Goal: Task Accomplishment & Management: Manage account settings

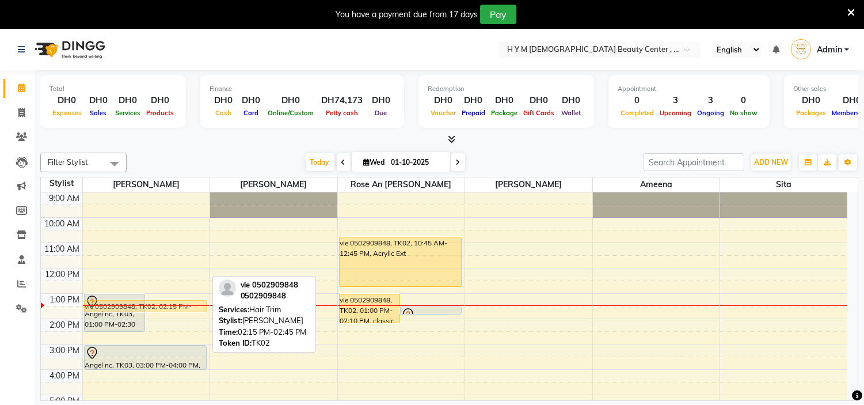
drag, startPoint x: 169, startPoint y: 334, endPoint x: 171, endPoint y: 317, distance: 16.9
click at [171, 317] on div "9:00 AM 10:00 AM 11:00 AM 12:00 PM 1:00 PM 2:00 PM 3:00 PM 4:00 PM 5:00 PM 6:00…" at bounding box center [444, 369] width 807 height 354
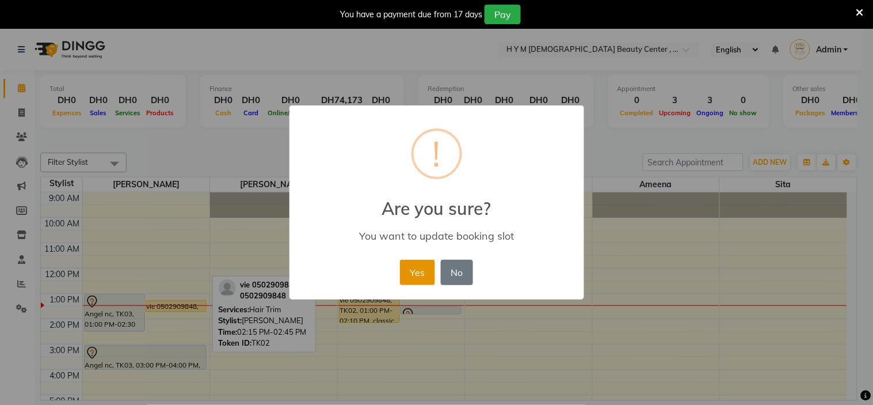
click at [412, 269] on button "Yes" at bounding box center [417, 272] width 35 height 25
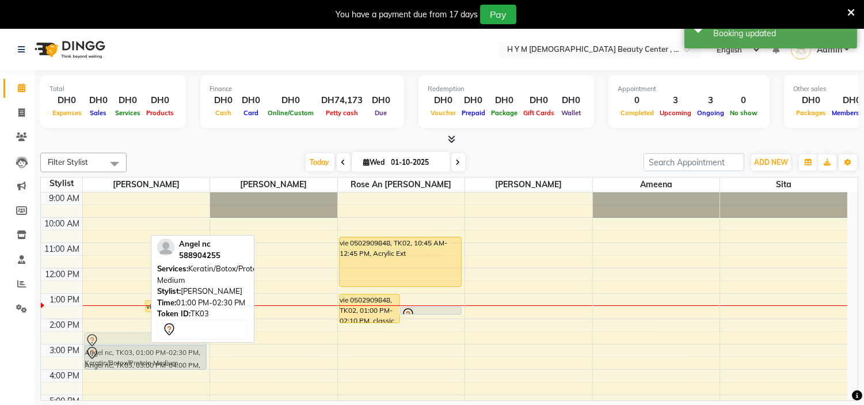
drag, startPoint x: 105, startPoint y: 319, endPoint x: 110, endPoint y: 351, distance: 32.7
click at [110, 351] on div "Angel nc, TK03, 01:00 PM-02:30 PM, Keratin/Botox/Protein Medium vie 0502909848,…" at bounding box center [146, 369] width 127 height 354
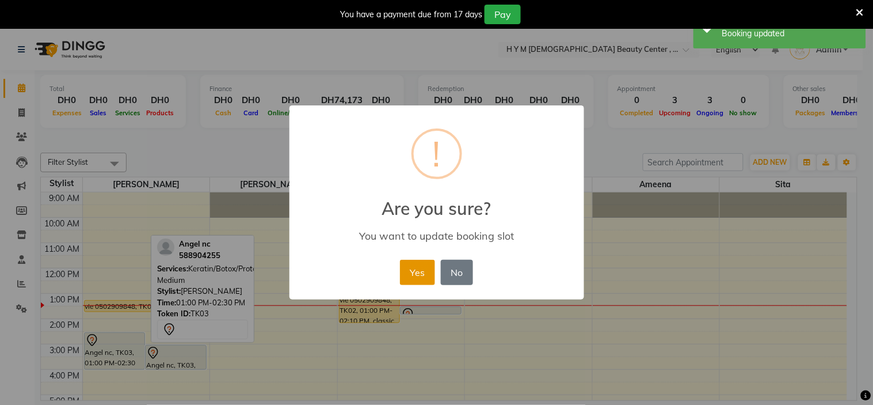
click at [419, 277] on button "Yes" at bounding box center [417, 272] width 35 height 25
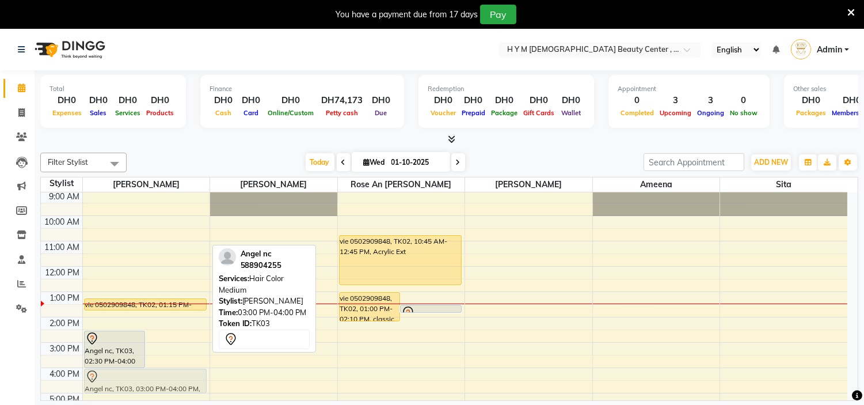
drag, startPoint x: 178, startPoint y: 355, endPoint x: 181, endPoint y: 375, distance: 20.9
click at [181, 375] on div "Angel nc, TK03, 02:30 PM-04:00 PM, Keratin/Botox/Protein Medium Angel nc, TK03,…" at bounding box center [146, 368] width 127 height 354
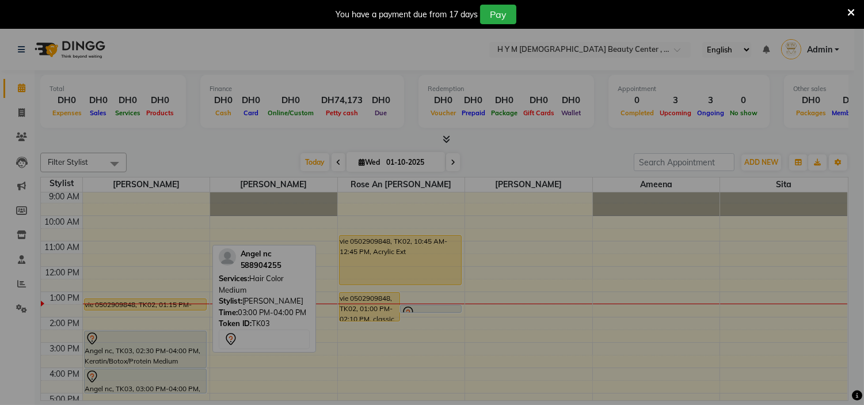
scroll to position [2, 0]
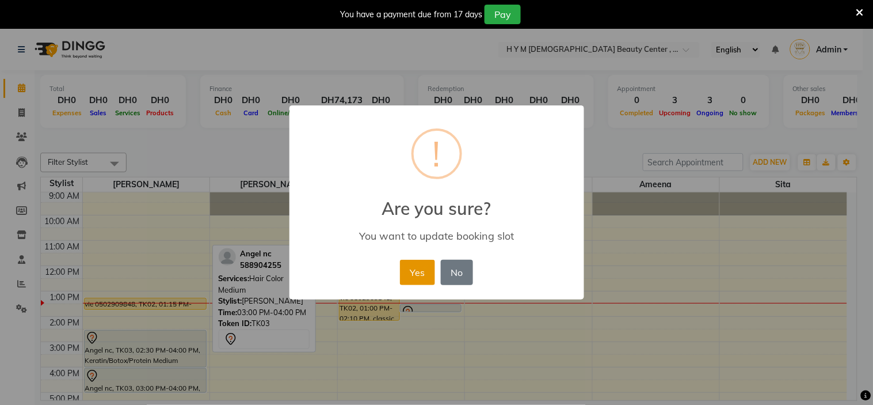
click at [421, 267] on button "Yes" at bounding box center [417, 272] width 35 height 25
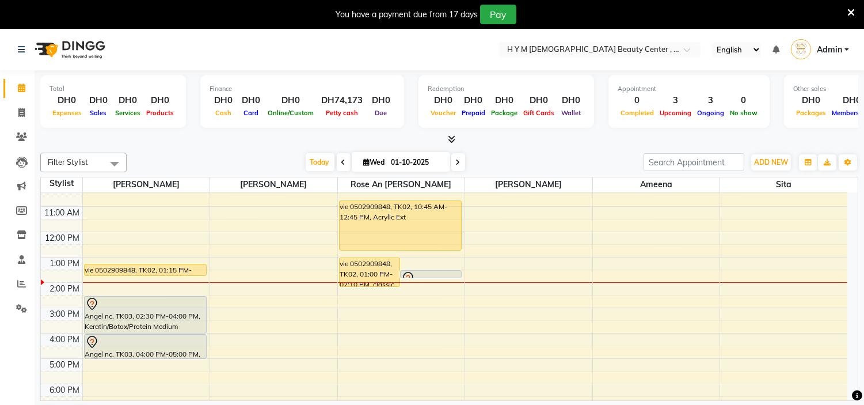
scroll to position [66, 0]
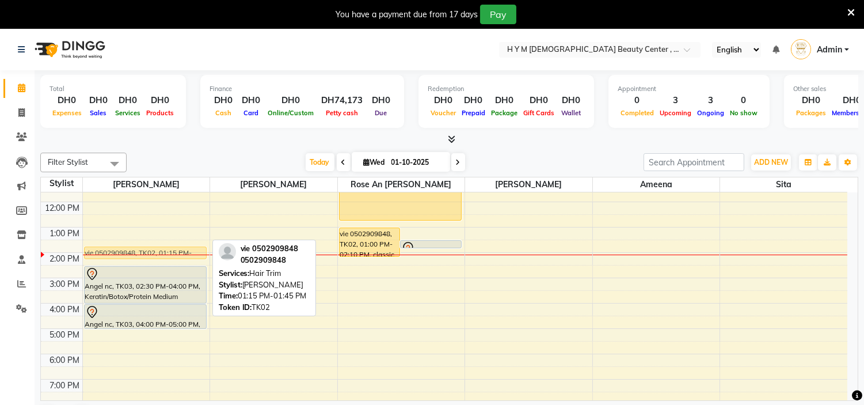
drag, startPoint x: 187, startPoint y: 238, endPoint x: 191, endPoint y: 245, distance: 8.3
click at [191, 245] on div "9:00 AM 10:00 AM 11:00 AM 12:00 PM 1:00 PM 2:00 PM 3:00 PM 4:00 PM 5:00 PM 6:00…" at bounding box center [444, 303] width 807 height 354
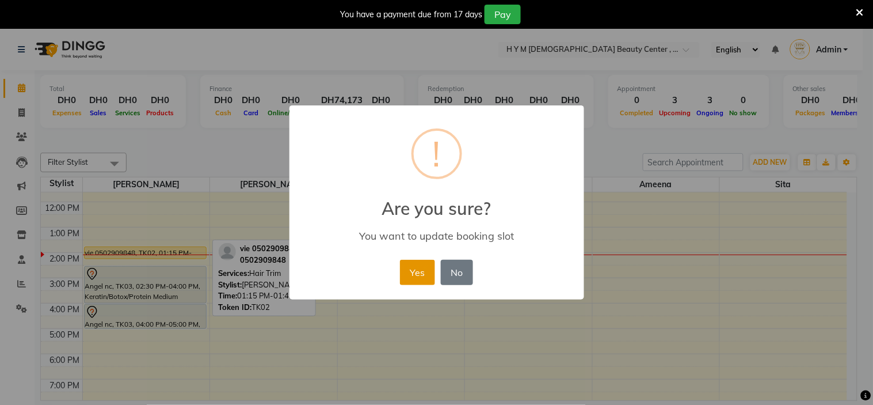
click at [421, 269] on button "Yes" at bounding box center [417, 272] width 35 height 25
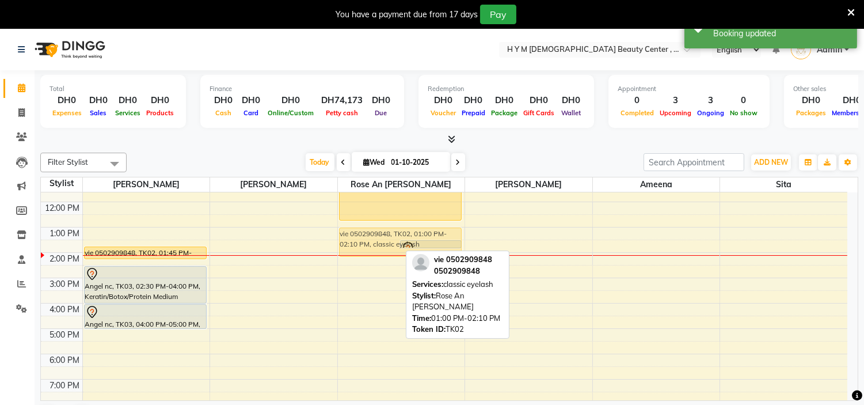
click at [368, 233] on div "vie 0502909848, TK02, 01:00 PM-02:10 PM, classic eyelash isabela 0507703937, TK…" at bounding box center [401, 303] width 127 height 354
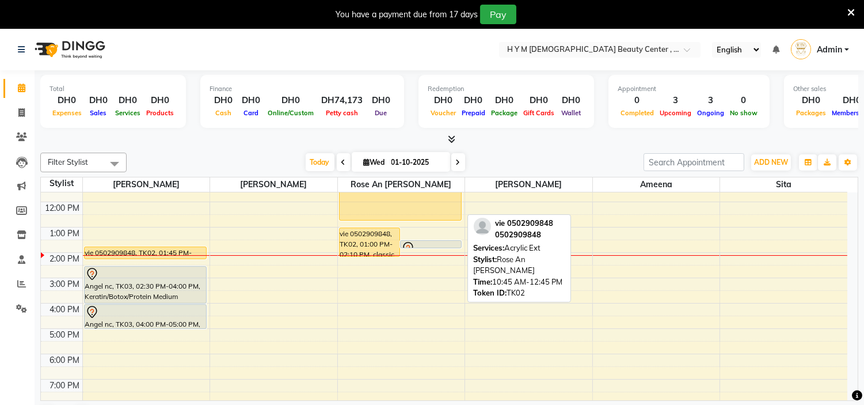
drag, startPoint x: 424, startPoint y: 218, endPoint x: 427, endPoint y: 227, distance: 9.6
click at [427, 227] on div "9:00 AM 10:00 AM 11:00 AM 12:00 PM 1:00 PM 2:00 PM 3:00 PM 4:00 PM 5:00 PM 6:00…" at bounding box center [444, 303] width 807 height 354
drag, startPoint x: 423, startPoint y: 216, endPoint x: 429, endPoint y: 227, distance: 12.4
click at [429, 227] on div "vie 0502909848, TK02, 01:00 PM-02:10 PM, classic eyelash isabela 0507703937, TK…" at bounding box center [401, 303] width 127 height 354
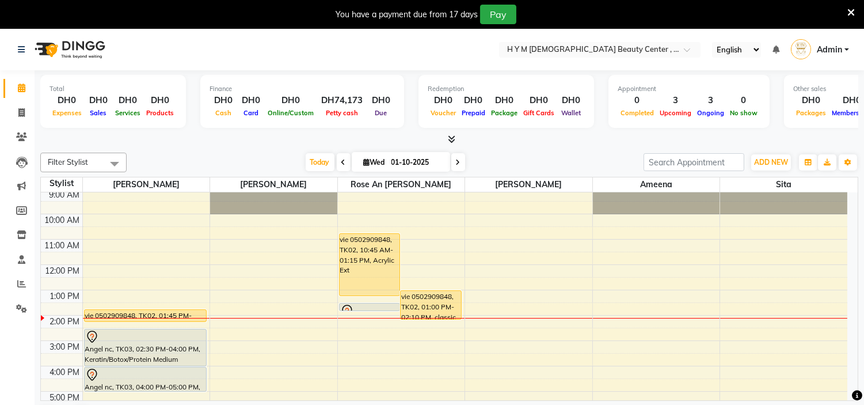
scroll to position [0, 0]
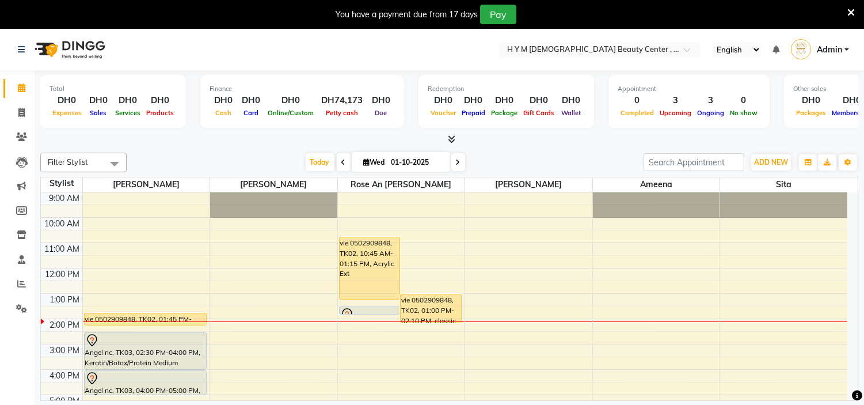
click at [383, 164] on span "Wed" at bounding box center [374, 162] width 27 height 9
select select "10"
select select "2025"
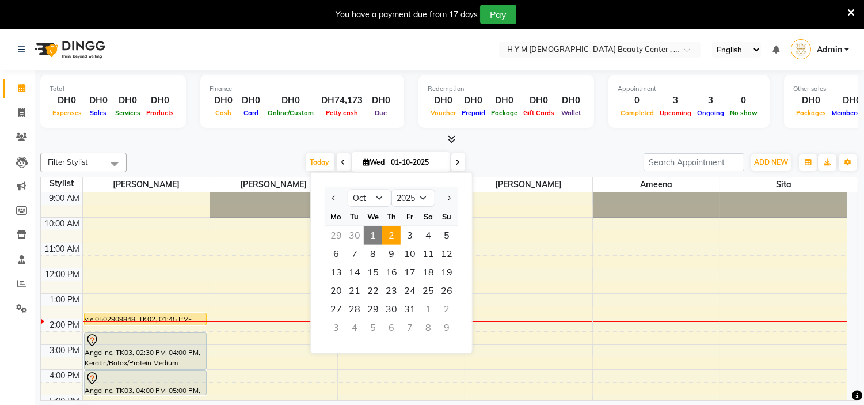
click at [395, 237] on span "2" at bounding box center [391, 235] width 18 height 18
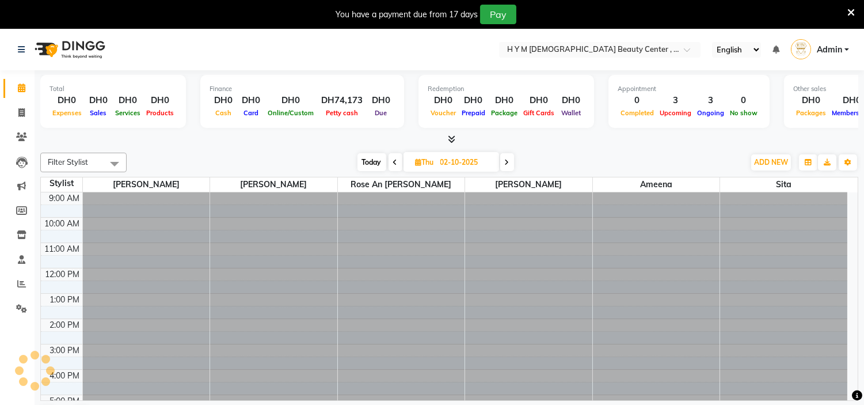
scroll to position [128, 0]
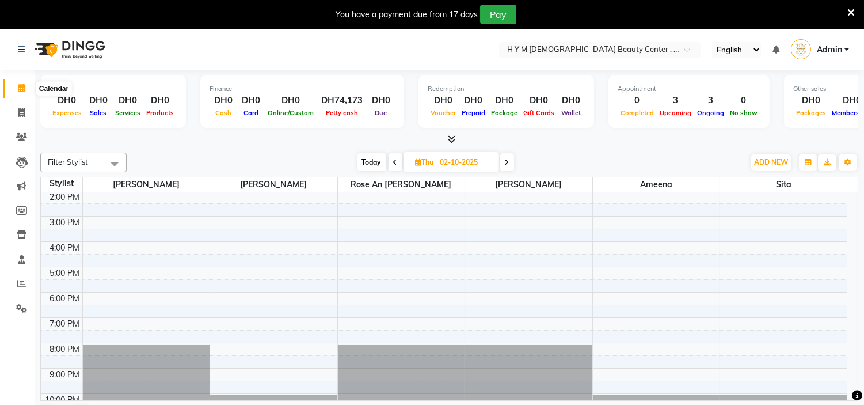
click at [21, 88] on icon at bounding box center [21, 87] width 7 height 9
click at [372, 162] on span "Today" at bounding box center [371, 162] width 29 height 18
type input "01-10-2025"
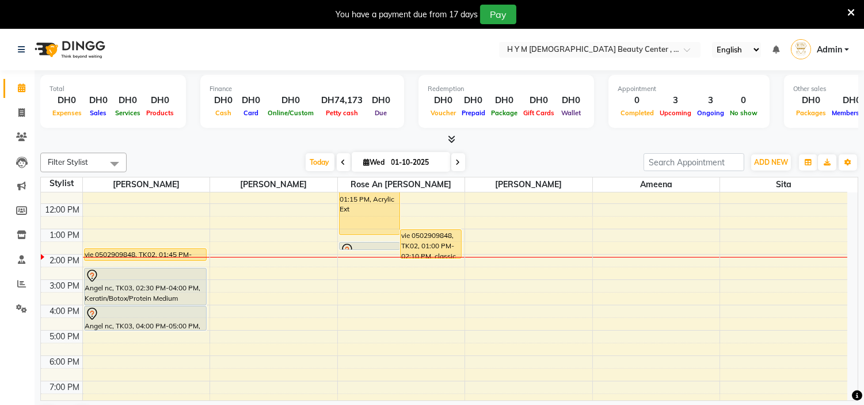
scroll to position [64, 0]
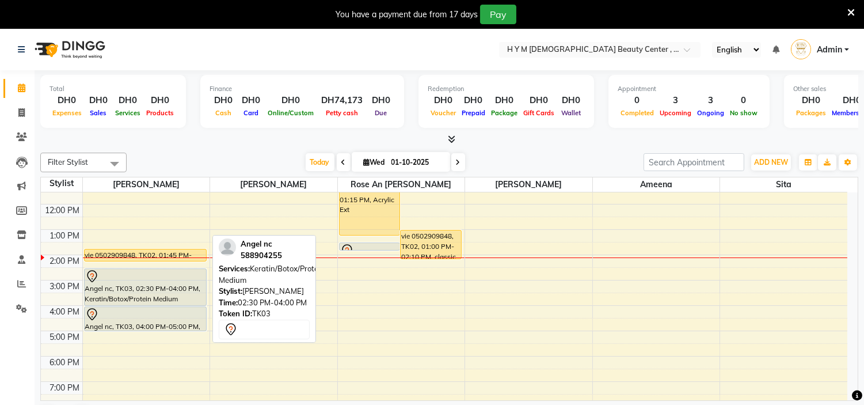
click at [147, 301] on div "Angel nc, TK03, 02:30 PM-04:00 PM, Keratin/Botox/Protein Medium" at bounding box center [145, 287] width 121 height 36
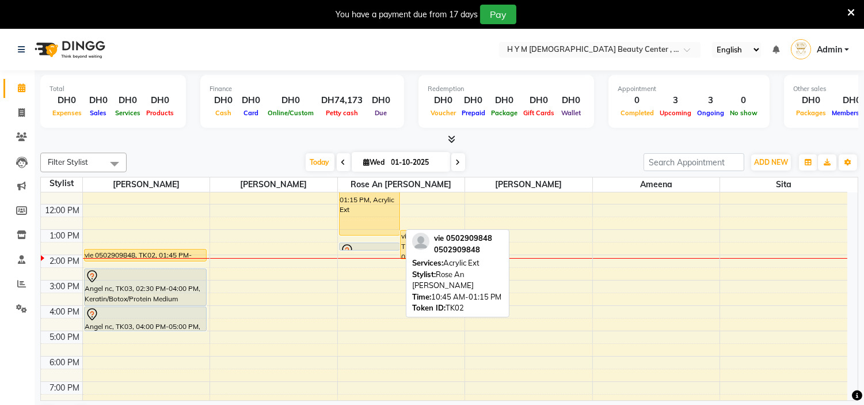
click at [366, 211] on div "vie 0502909848, TK02, 10:45 AM-01:15 PM, Acrylic Ext" at bounding box center [370, 204] width 60 height 62
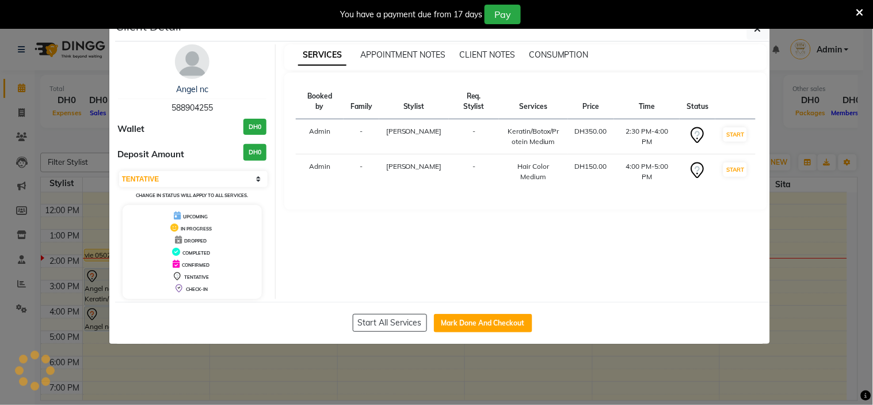
select select "1"
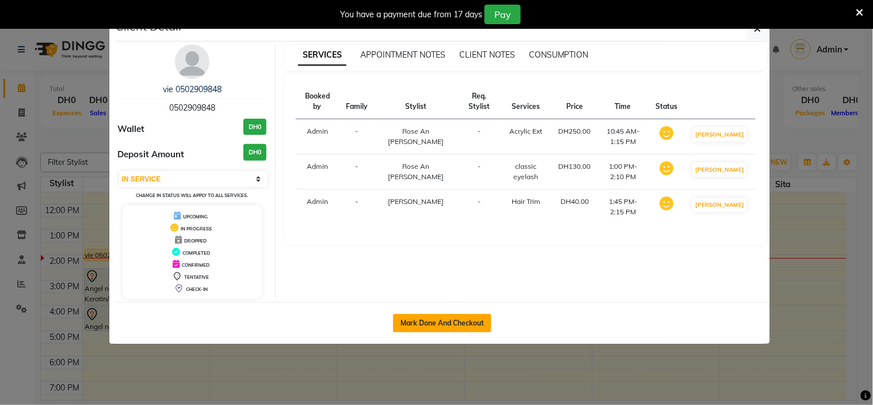
click at [444, 318] on button "Mark Done And Checkout" at bounding box center [442, 323] width 98 height 18
select select "service"
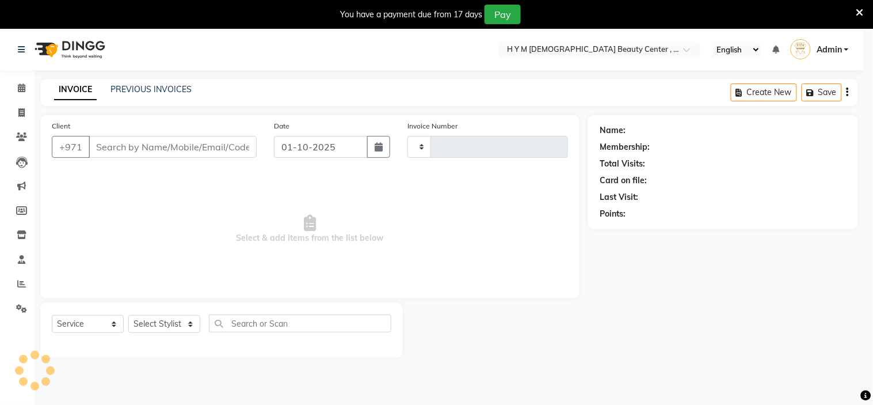
type input "2229"
select select "7248"
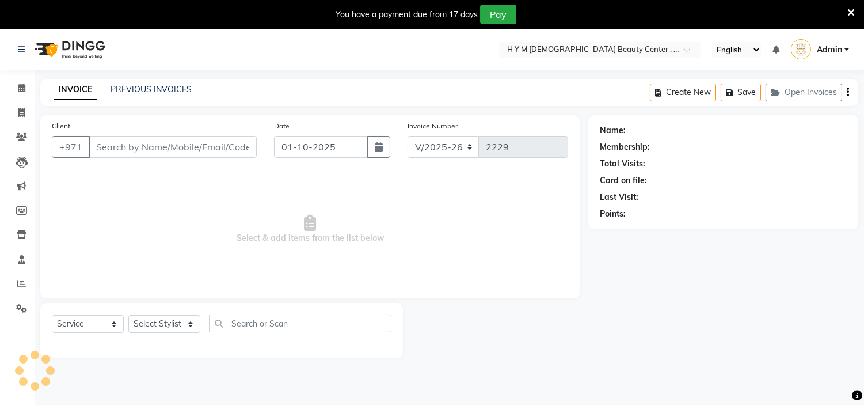
type input "0502909848"
select select "61770"
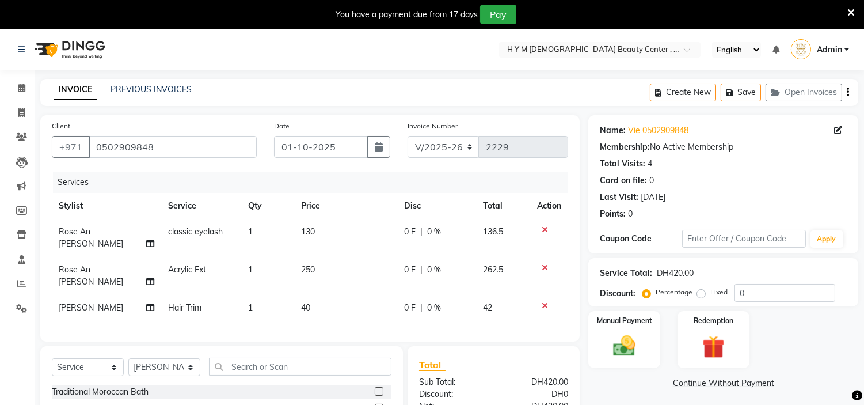
click at [542, 264] on icon at bounding box center [545, 268] width 6 height 8
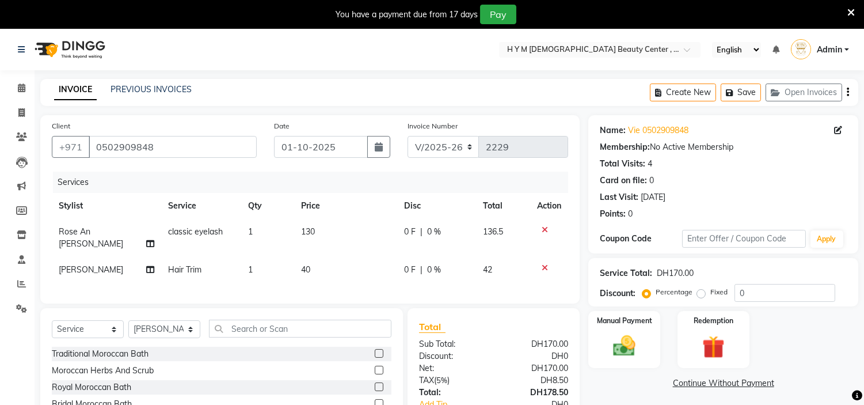
click at [330, 232] on td "130" at bounding box center [345, 238] width 103 height 38
select select "61767"
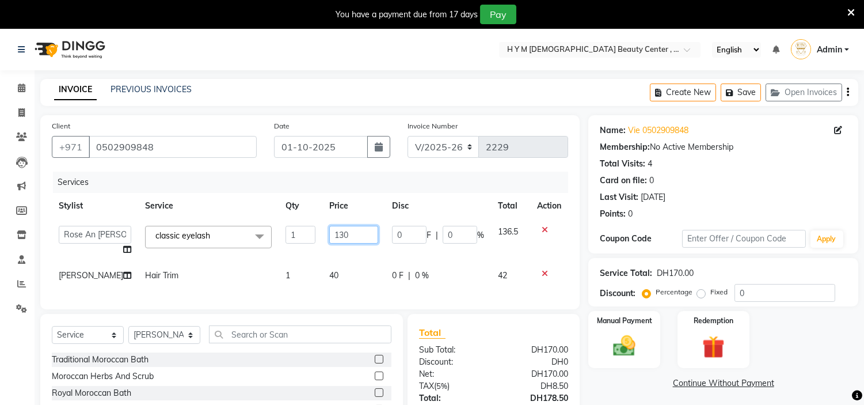
click at [343, 232] on input "130" at bounding box center [353, 235] width 49 height 18
type input "1"
type input "200"
click at [190, 345] on div "Select Service Product Membership Package Voucher Prepaid Gift Card Select Styl…" at bounding box center [221, 399] width 363 height 170
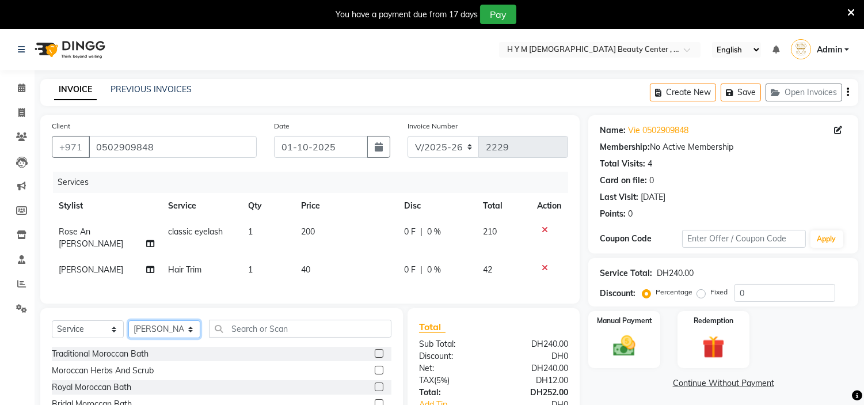
select select "61767"
click at [128, 320] on select "Select Stylist [PERSON_NAME] Jheza [PERSON_NAME] [PERSON_NAME] [PERSON_NAME] An…" at bounding box center [164, 329] width 72 height 18
click at [245, 327] on input "text" at bounding box center [300, 328] width 182 height 18
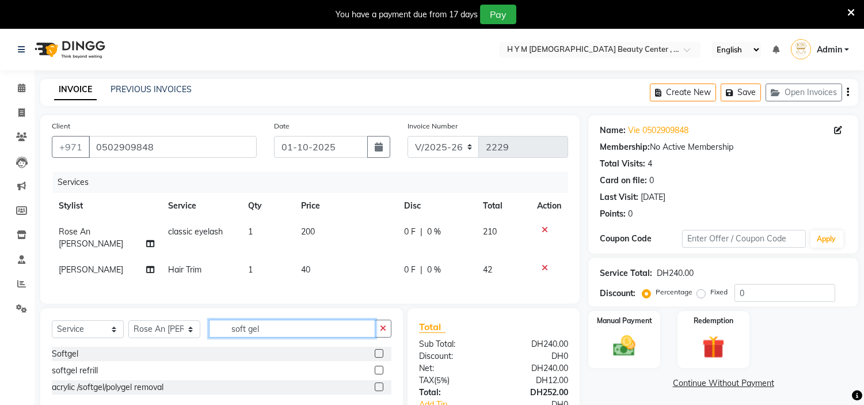
type input "soft gel"
click at [377, 352] on label at bounding box center [379, 353] width 9 height 9
click at [377, 352] on input "checkbox" at bounding box center [378, 353] width 7 height 7
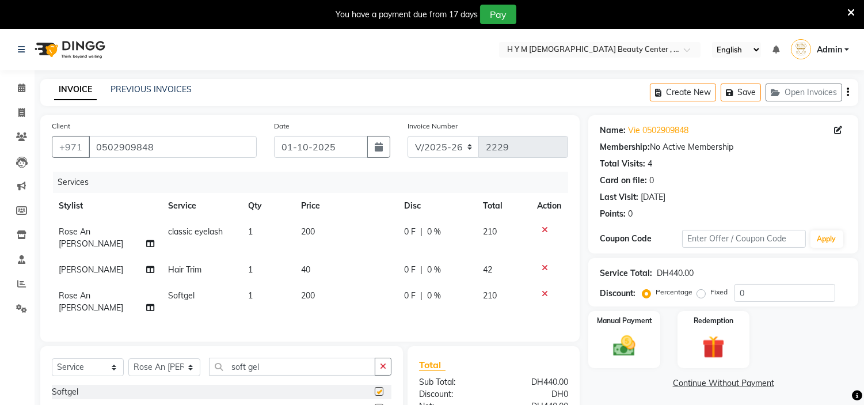
checkbox input "false"
click at [331, 231] on td "200" at bounding box center [345, 238] width 103 height 38
select select "61767"
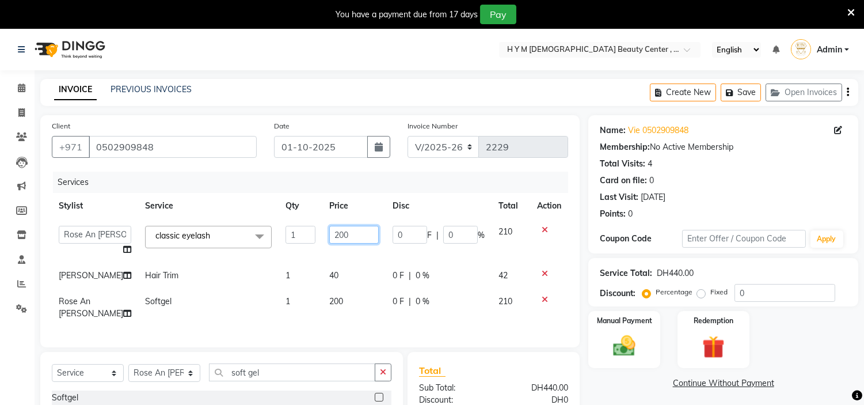
click at [347, 234] on input "200" at bounding box center [354, 235] width 50 height 18
type input "2"
type input "150"
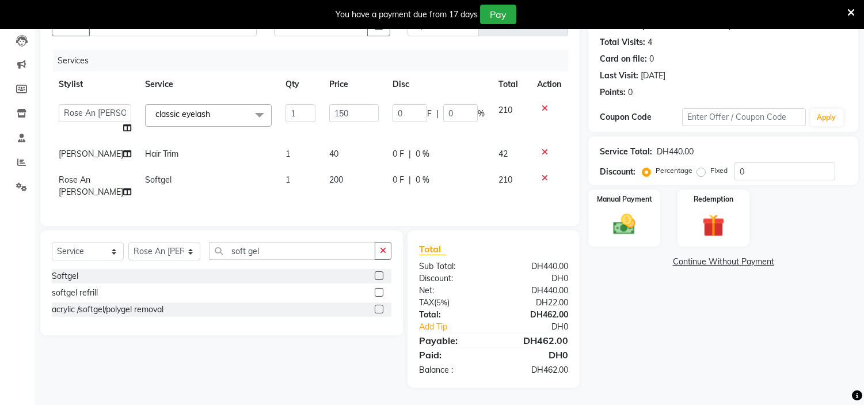
scroll to position [101, 0]
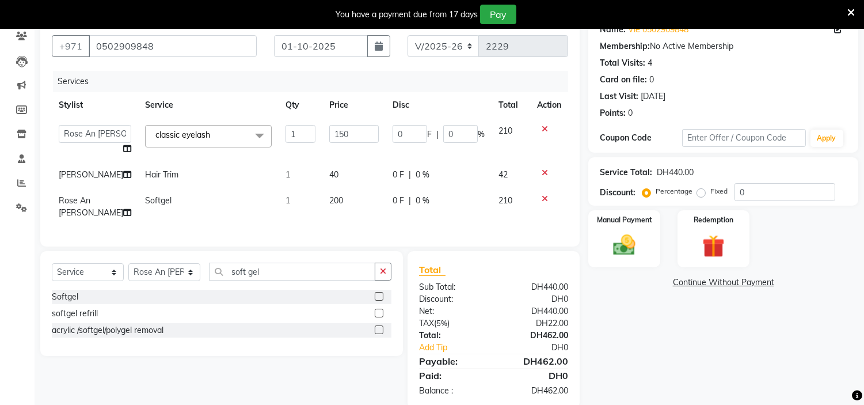
click at [655, 356] on div "Name: Vie 0502909848 Membership: No Active Membership Total Visits: 4 Card on f…" at bounding box center [727, 211] width 279 height 394
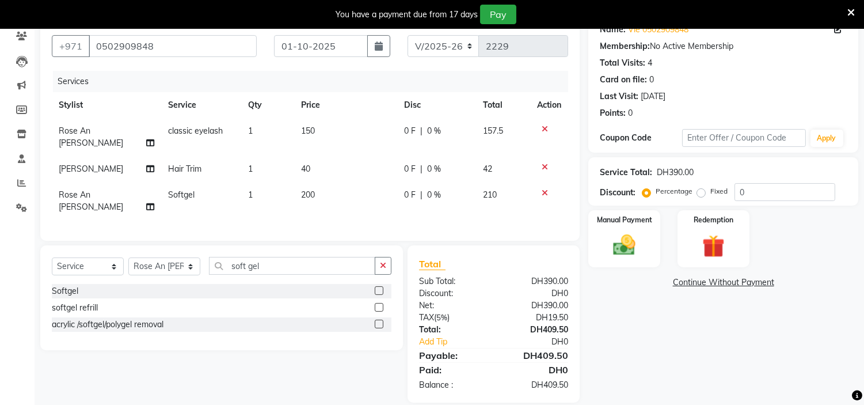
click at [321, 127] on td "150" at bounding box center [345, 137] width 103 height 38
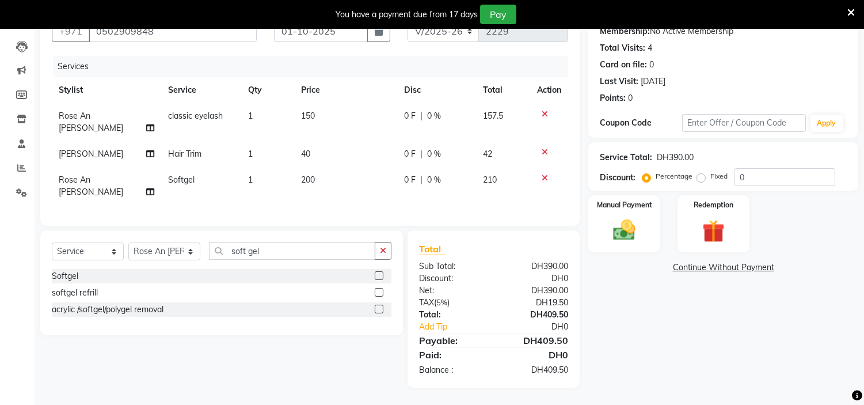
select select "61767"
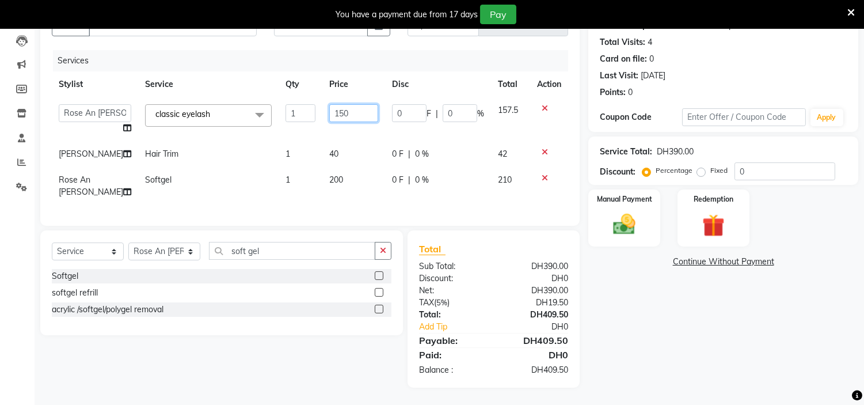
click at [344, 108] on input "150" at bounding box center [353, 113] width 49 height 18
type input "100"
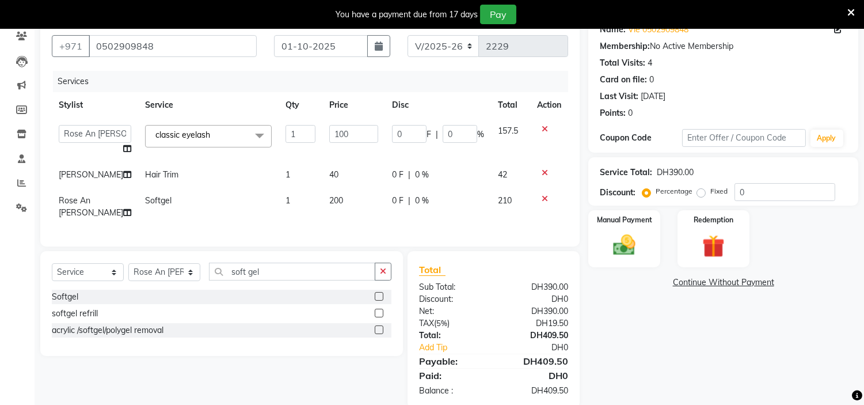
click at [332, 141] on tbody "ameena Jheza Dalangin [PERSON_NAME] [PERSON_NAME] An [PERSON_NAME] classic eyel…" at bounding box center [310, 172] width 516 height 108
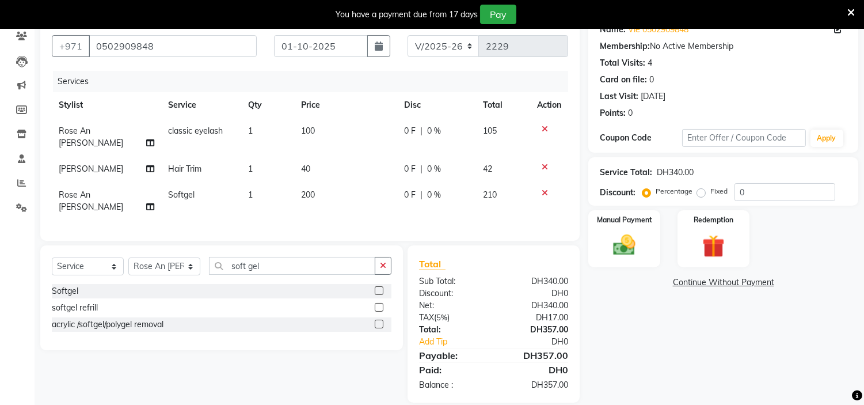
click at [325, 156] on td "40" at bounding box center [345, 169] width 103 height 26
select select "61770"
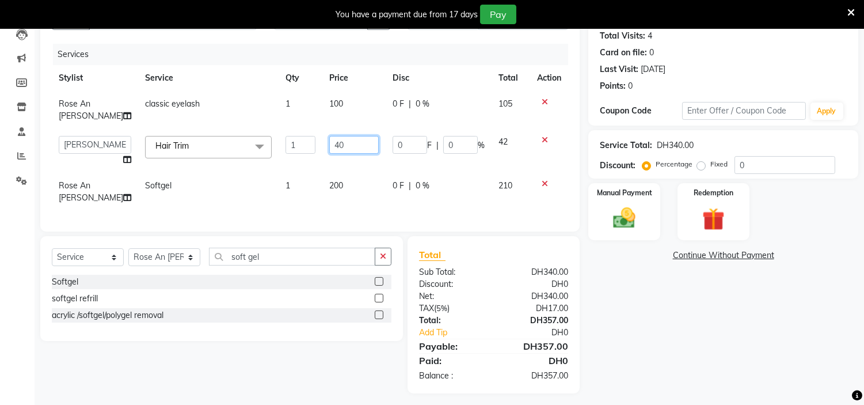
click at [348, 141] on input "40" at bounding box center [354, 145] width 50 height 18
type input "4"
type input "50"
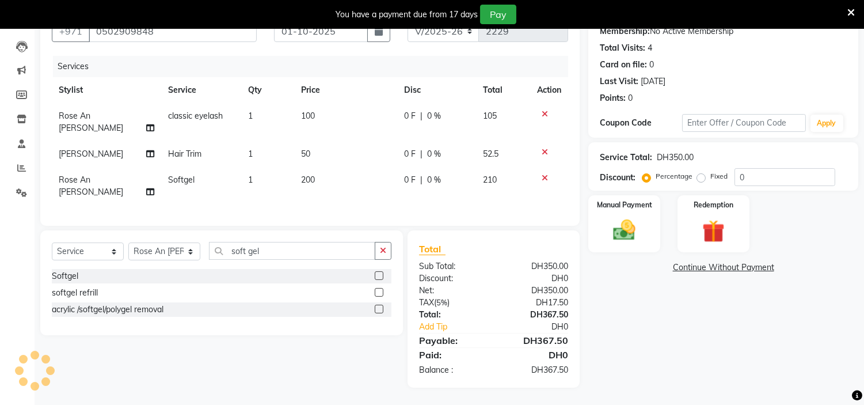
scroll to position [101, 0]
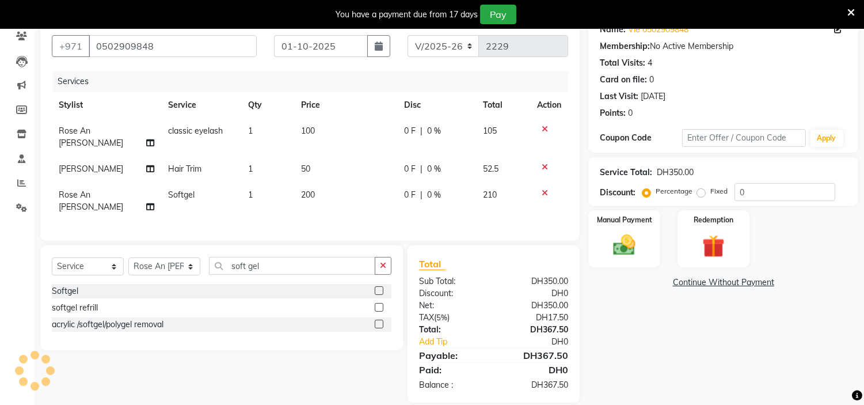
click at [653, 337] on div "Name: Vie 0502909848 Membership: No Active Membership Total Visits: 4 Card on f…" at bounding box center [727, 208] width 279 height 388
click at [626, 241] on img at bounding box center [625, 245] width 38 height 27
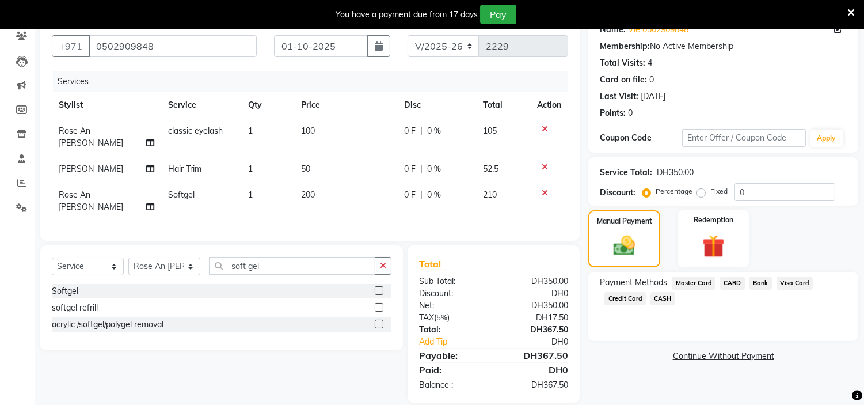
click at [629, 298] on span "Credit Card" at bounding box center [624, 298] width 41 height 13
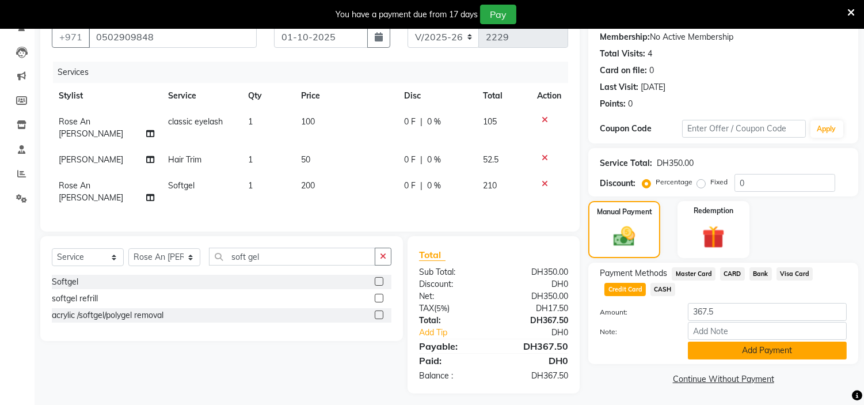
click at [786, 351] on button "Add Payment" at bounding box center [767, 350] width 159 height 18
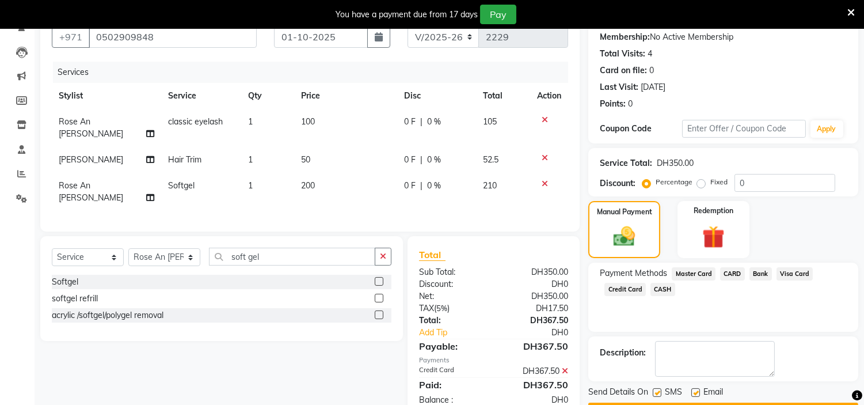
scroll to position [142, 0]
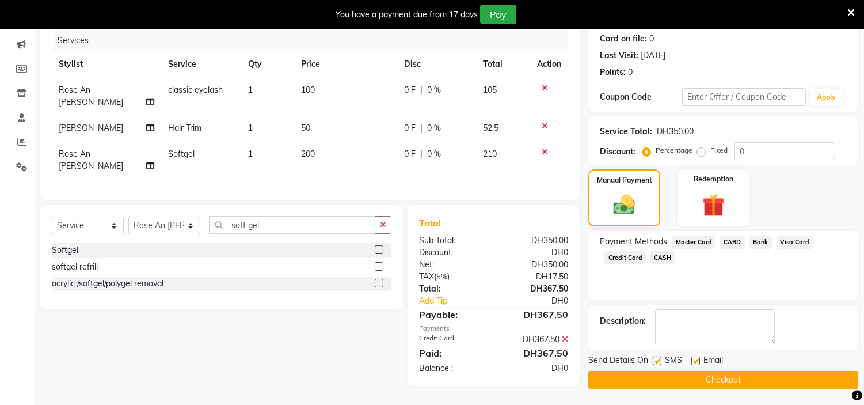
click at [657, 360] on label at bounding box center [657, 360] width 9 height 9
click at [657, 360] on input "checkbox" at bounding box center [656, 360] width 7 height 7
checkbox input "false"
click at [698, 360] on label at bounding box center [695, 360] width 9 height 9
click at [698, 360] on input "checkbox" at bounding box center [694, 360] width 7 height 7
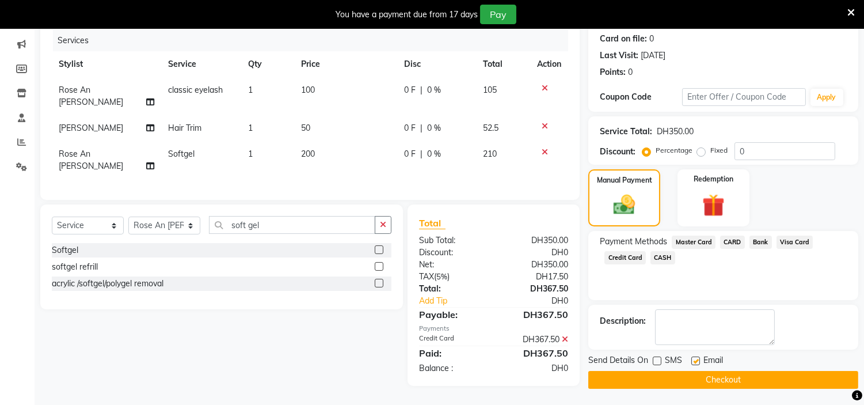
checkbox input "false"
click at [705, 380] on button "Checkout" at bounding box center [723, 380] width 270 height 18
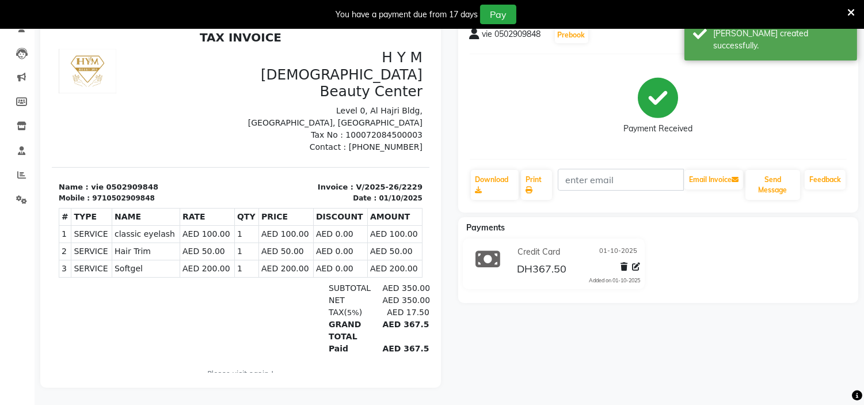
select select "service"
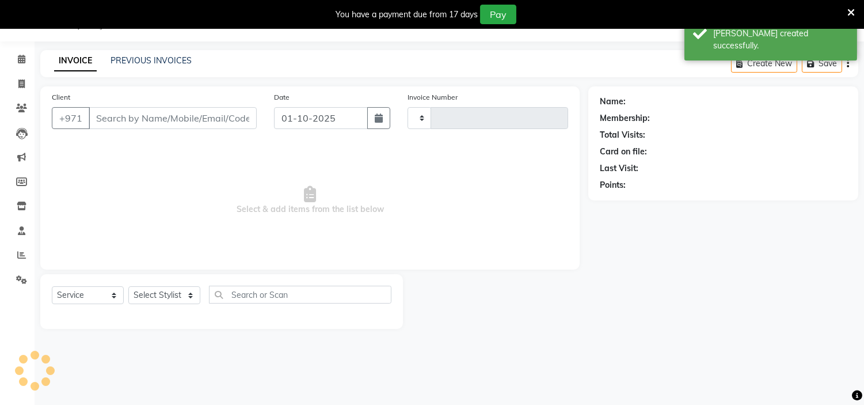
scroll to position [29, 0]
type input "2230"
select select "7248"
type input "0502909848"
select select "61770"
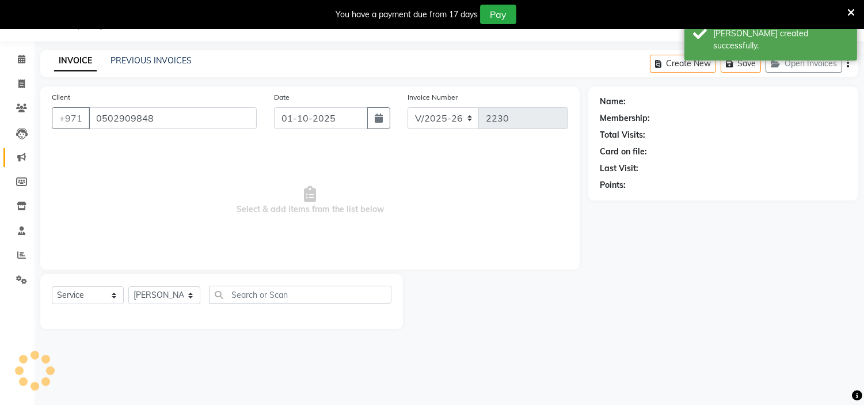
scroll to position [113, 0]
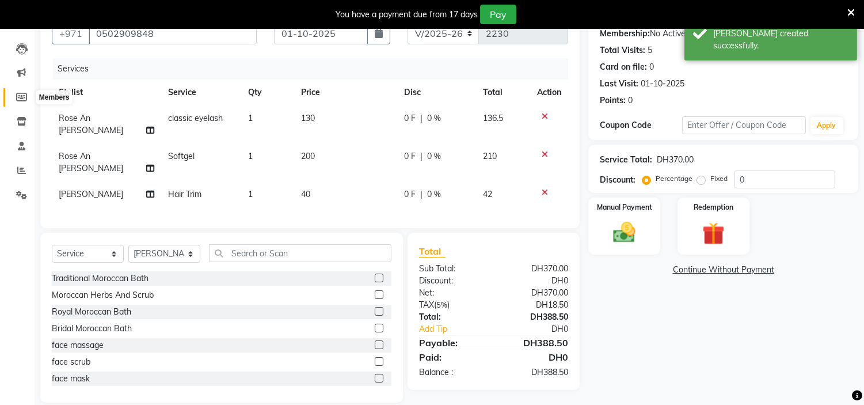
click at [19, 96] on icon at bounding box center [21, 97] width 11 height 9
select select
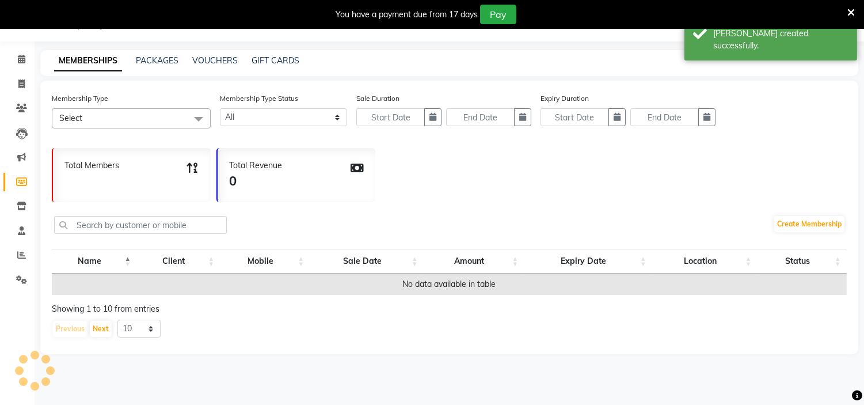
scroll to position [29, 0]
click at [21, 63] on icon at bounding box center [21, 59] width 7 height 9
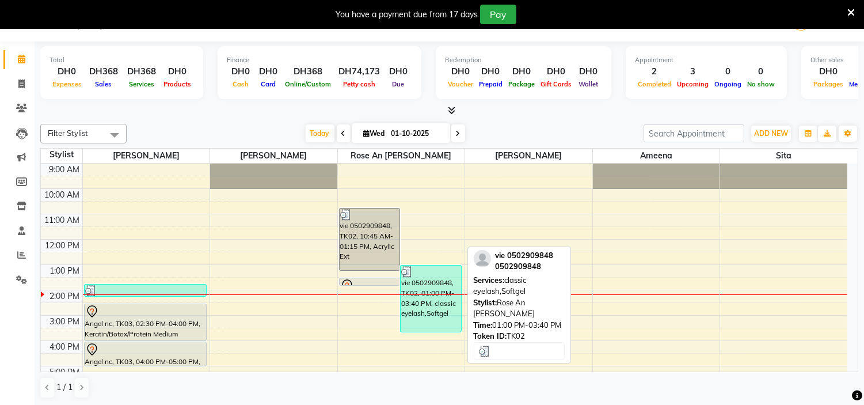
click at [429, 286] on div "vie 0502909848, TK02, 01:00 PM-03:40 PM, classic eyelash,Softgel" at bounding box center [431, 298] width 60 height 66
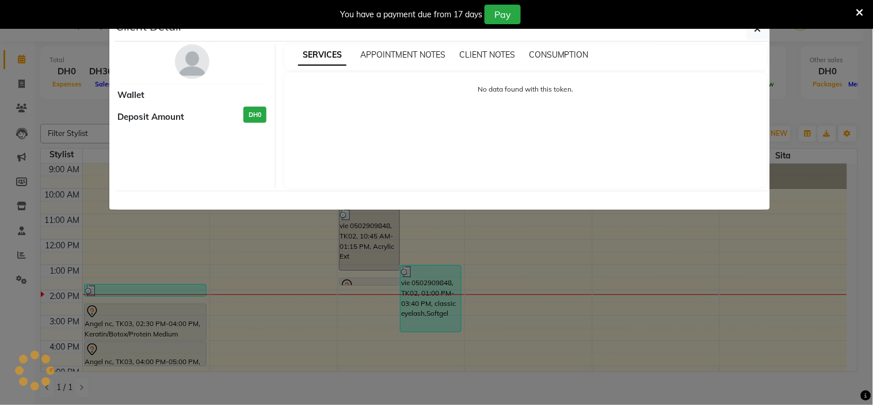
select select "3"
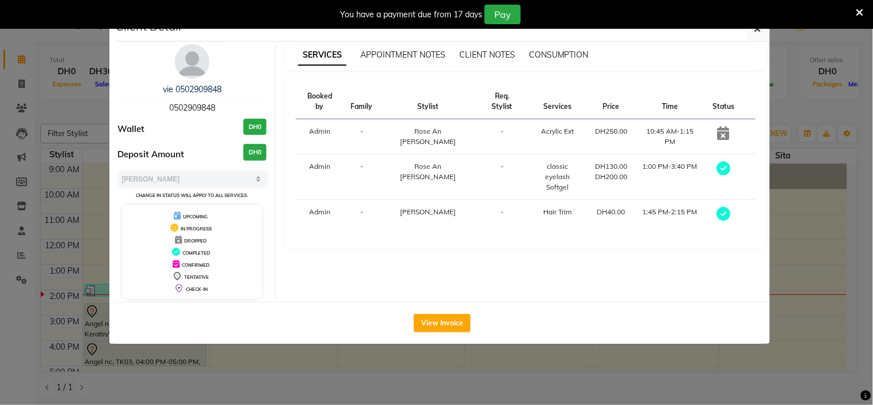
click at [760, 27] on div "You have a payment due from 17 days Pay" at bounding box center [436, 14] width 873 height 29
click at [758, 29] on div "You have a payment due from 17 days Pay" at bounding box center [436, 14] width 873 height 29
click at [756, 33] on span "button" at bounding box center [758, 29] width 7 height 12
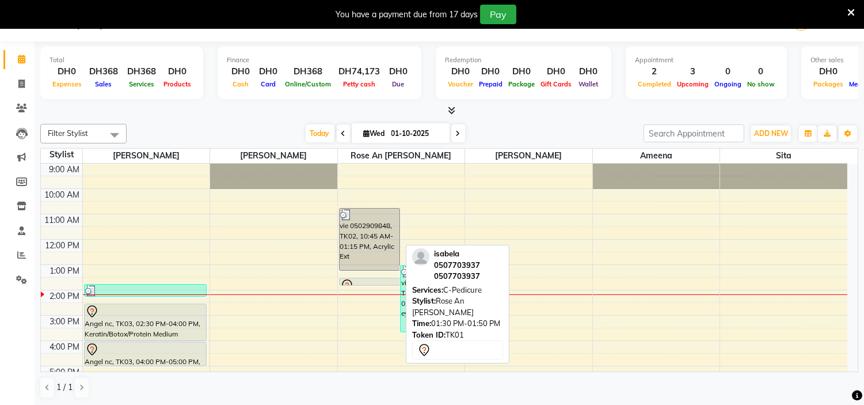
click at [360, 281] on div at bounding box center [369, 286] width 59 height 14
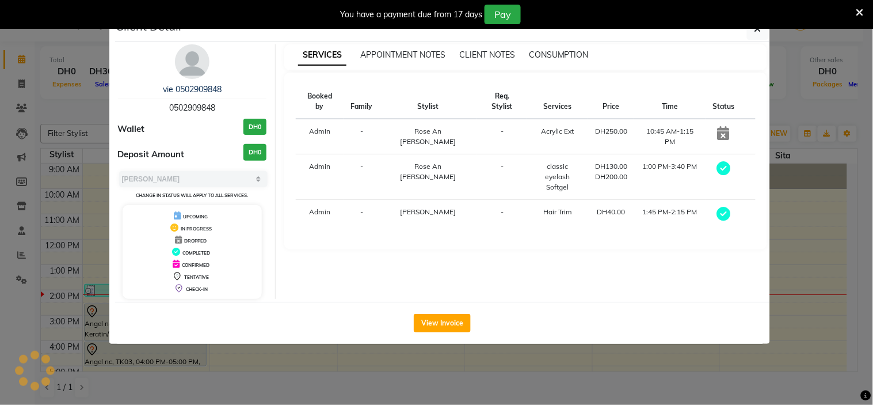
select select "7"
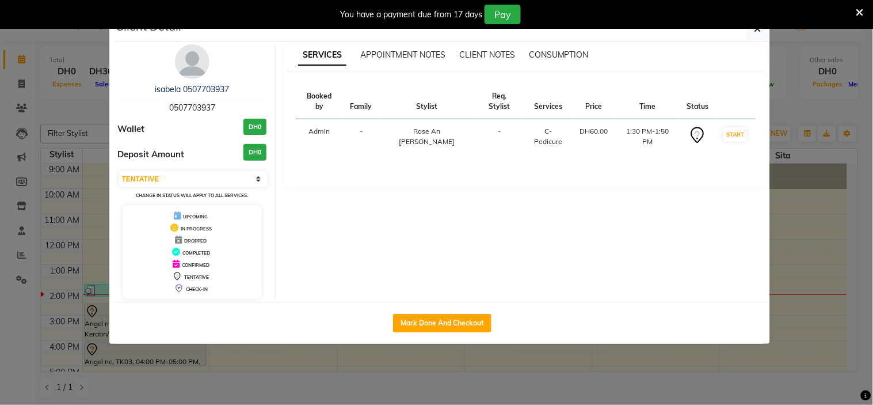
click at [288, 373] on ngb-modal-window "Client Detail isabela 0507703937 0507703937 Wallet DH0 Deposit Amount DH0 Selec…" at bounding box center [436, 202] width 873 height 405
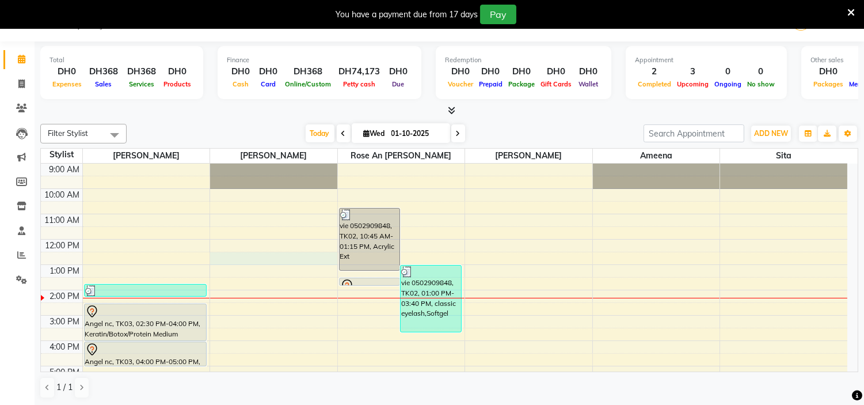
click at [302, 262] on div "9:00 AM 10:00 AM 11:00 AM 12:00 PM 1:00 PM 2:00 PM 3:00 PM 4:00 PM 5:00 PM 6:00…" at bounding box center [444, 340] width 807 height 354
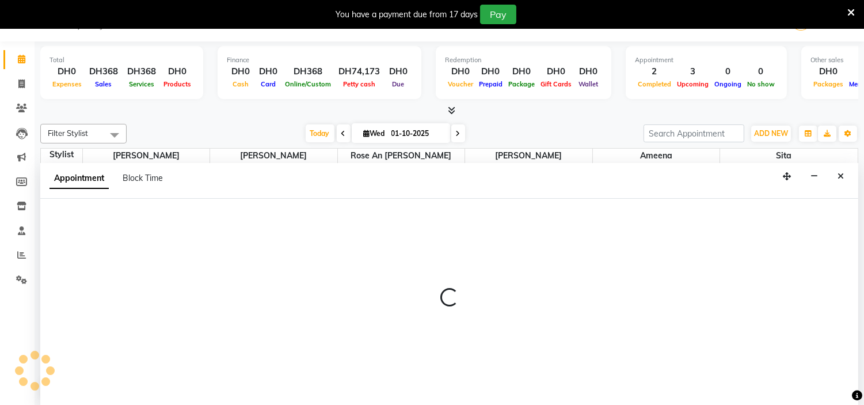
scroll to position [29, 0]
select select "66737"
select select "750"
select select "tentative"
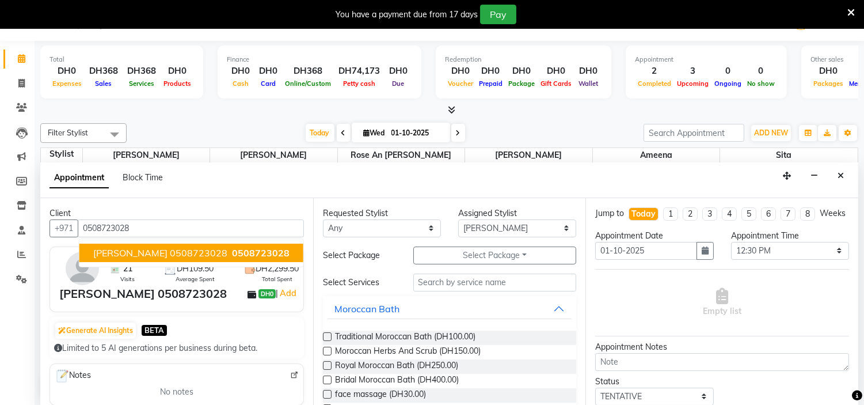
click at [115, 252] on span "[PERSON_NAME] 0508723028" at bounding box center [160, 253] width 134 height 12
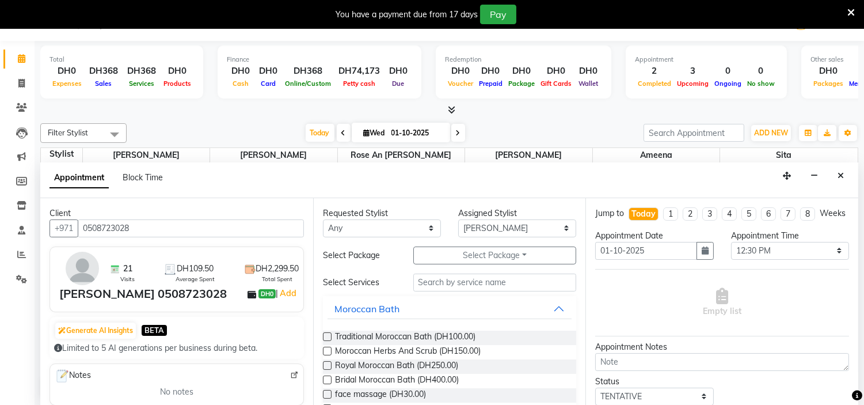
type input "0508723028"
click at [125, 291] on div "[PERSON_NAME] 0508723028" at bounding box center [143, 293] width 168 height 17
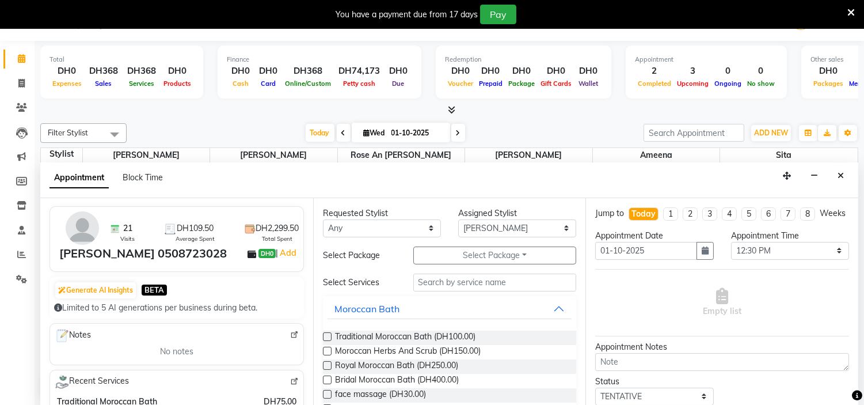
scroll to position [192, 0]
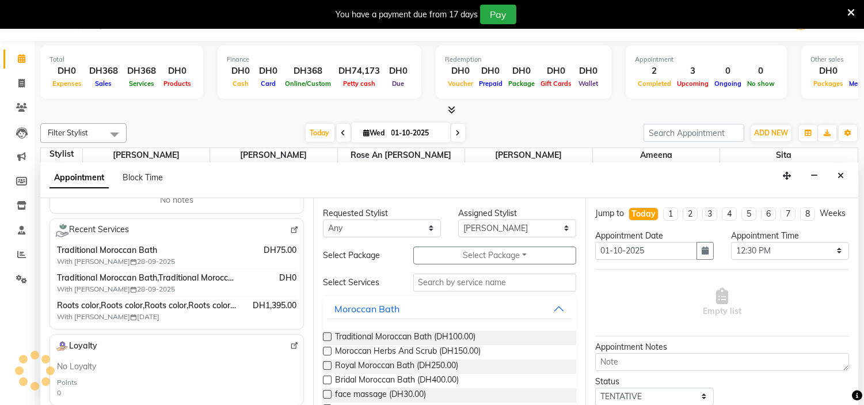
click at [290, 231] on img at bounding box center [294, 230] width 9 height 9
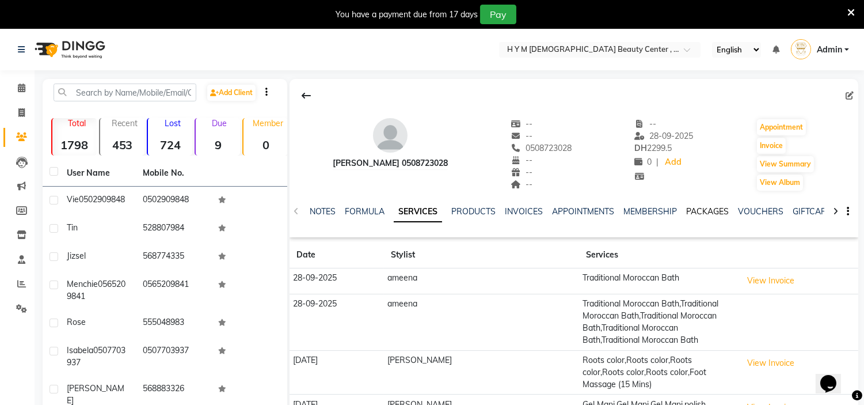
click at [714, 208] on link "PACKAGES" at bounding box center [707, 211] width 43 height 10
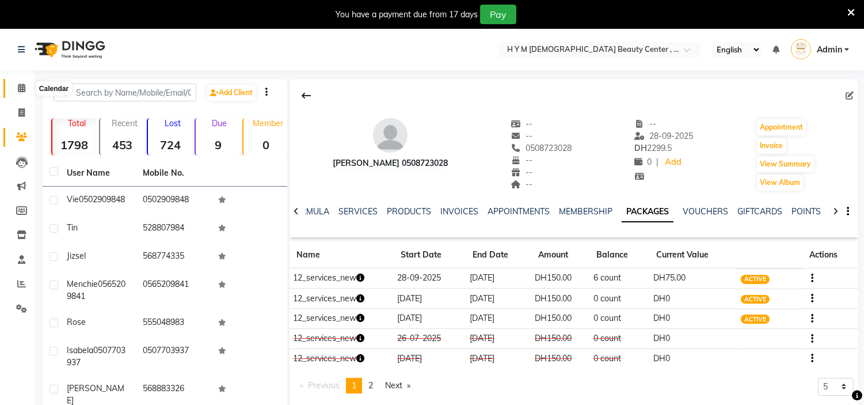
click at [22, 87] on icon at bounding box center [21, 87] width 7 height 9
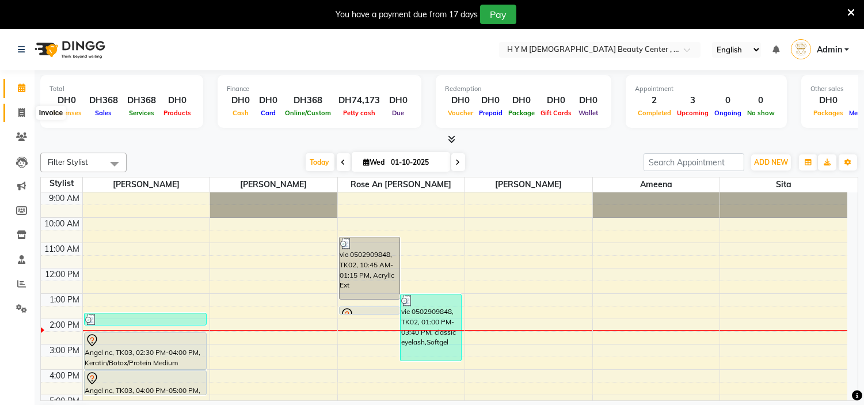
click at [18, 110] on icon at bounding box center [21, 112] width 6 height 9
select select "service"
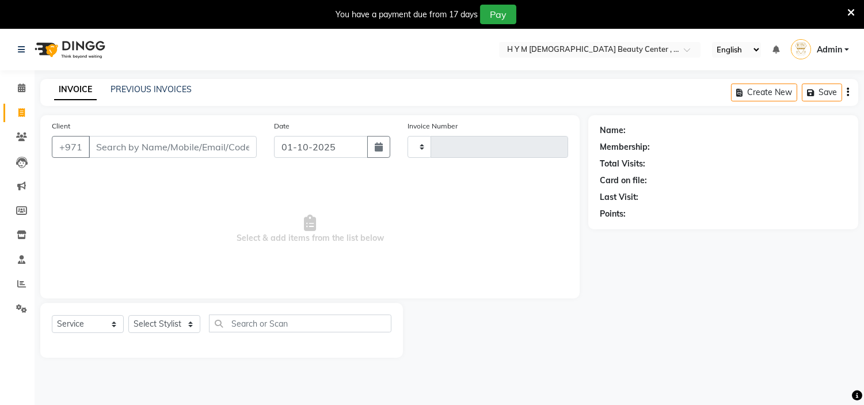
type input "2230"
select select "7248"
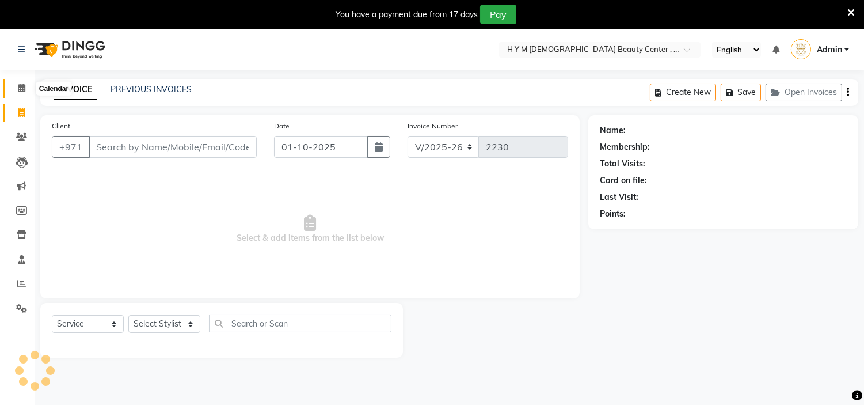
click at [20, 88] on icon at bounding box center [21, 87] width 7 height 9
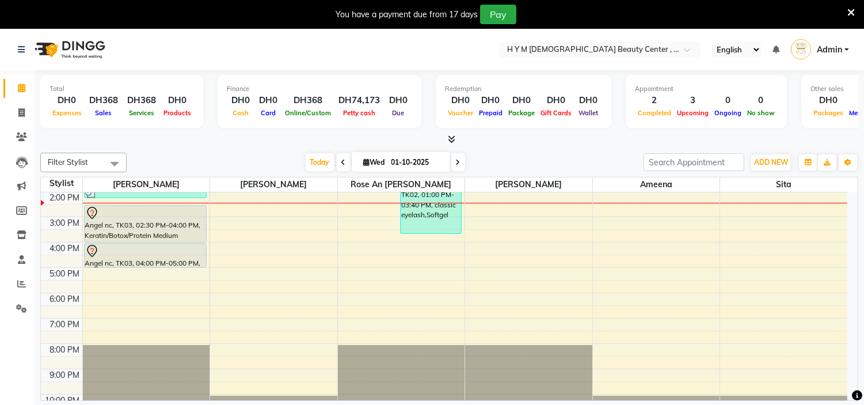
scroll to position [128, 0]
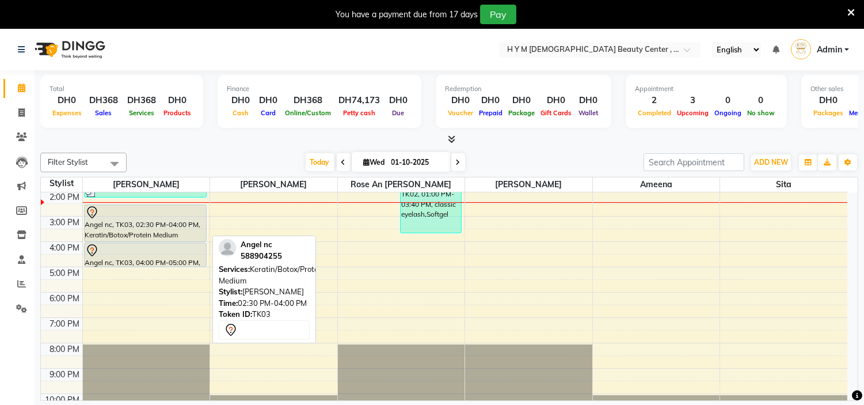
click at [132, 226] on div "Angel nc, TK03, 02:30 PM-04:00 PM, Keratin/Botox/Protein Medium" at bounding box center [145, 223] width 121 height 36
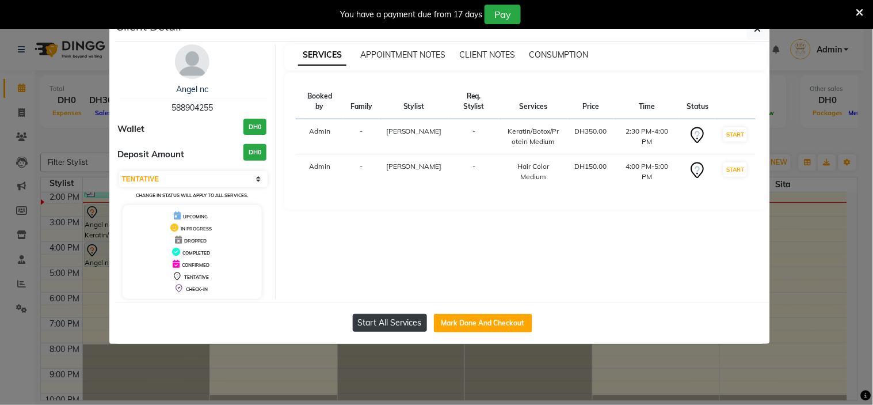
click at [383, 325] on button "Start All Services" at bounding box center [390, 323] width 74 height 18
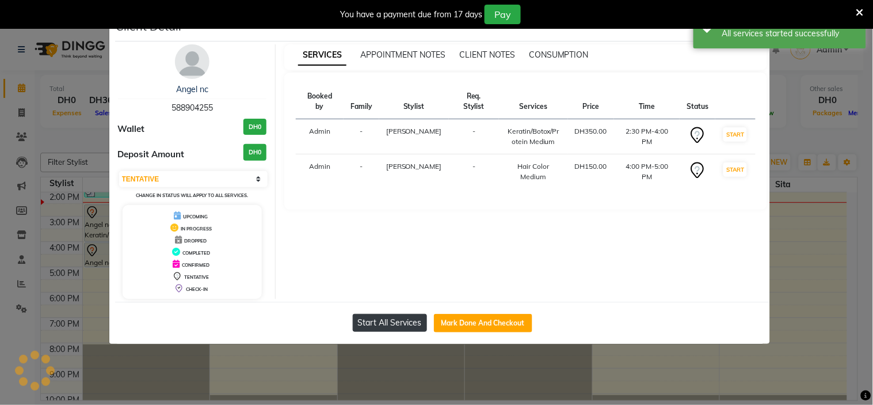
select select "1"
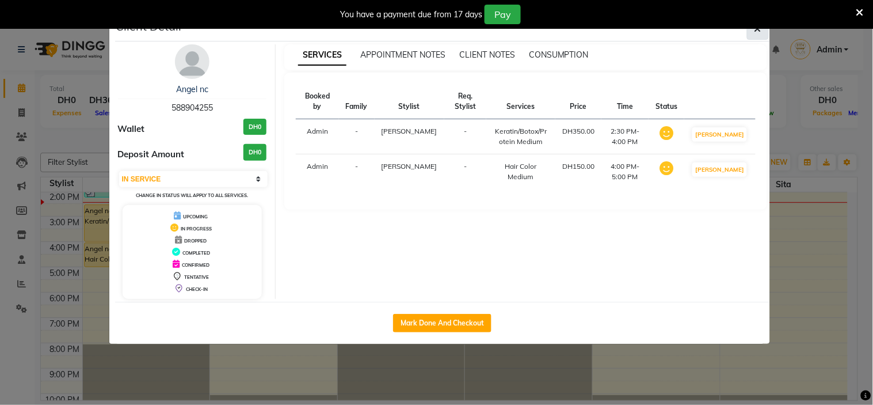
click at [755, 31] on icon "button" at bounding box center [758, 28] width 7 height 9
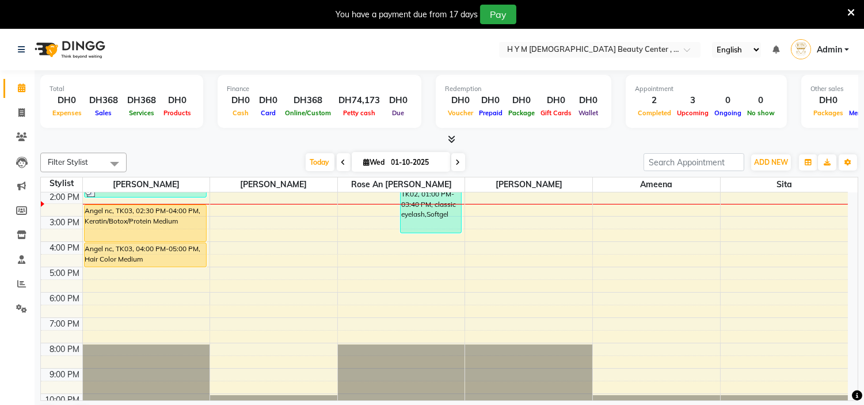
click at [107, 295] on div "9:00 AM 10:00 AM 11:00 AM 12:00 PM 1:00 PM 2:00 PM 3:00 PM 4:00 PM 5:00 PM 6:00…" at bounding box center [444, 241] width 807 height 354
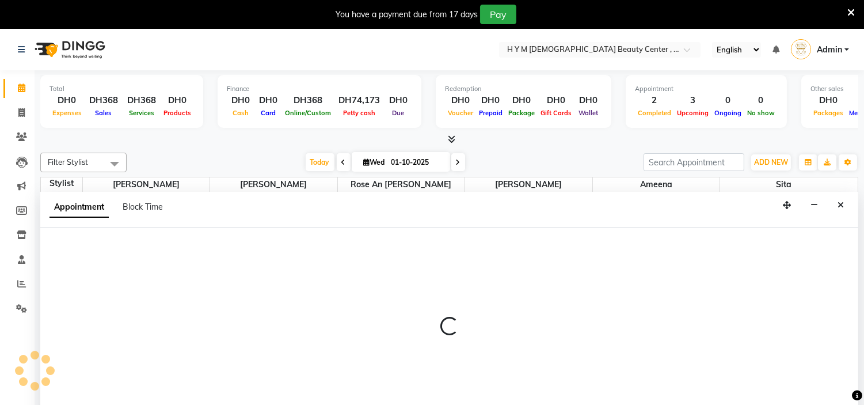
scroll to position [29, 0]
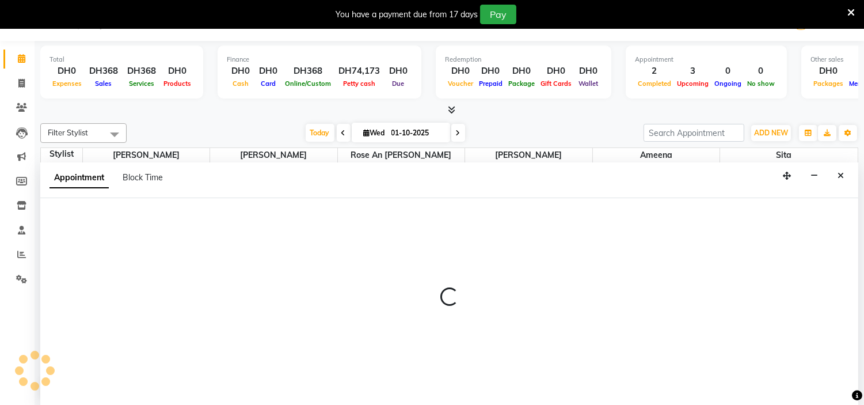
select select "61770"
select select "1080"
select select "tentative"
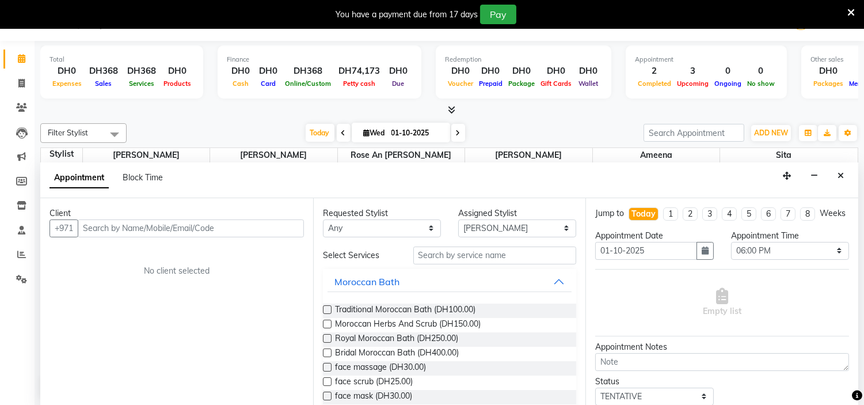
click at [203, 229] on input "text" at bounding box center [191, 228] width 226 height 18
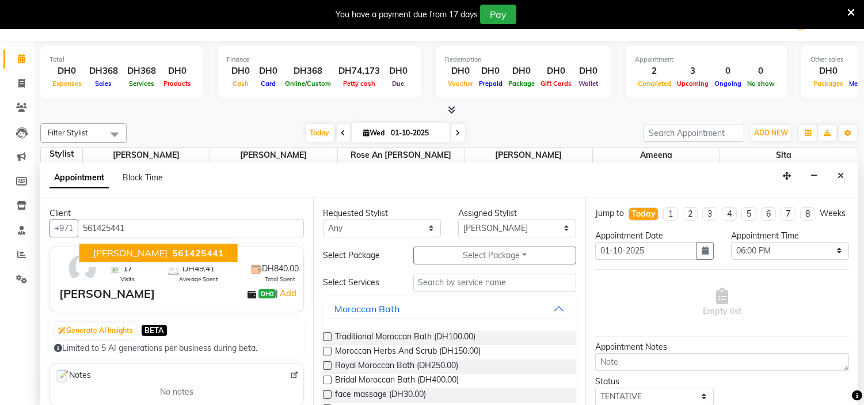
click at [172, 249] on span "561425441" at bounding box center [198, 253] width 52 height 12
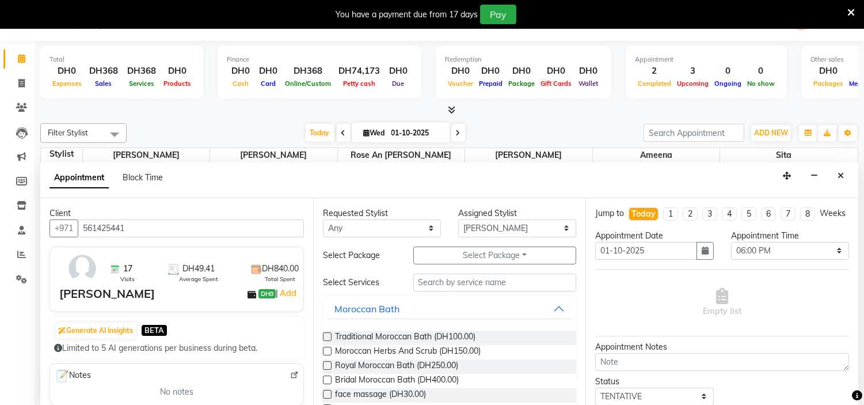
type input "561425441"
click at [480, 284] on input "text" at bounding box center [494, 282] width 163 height 18
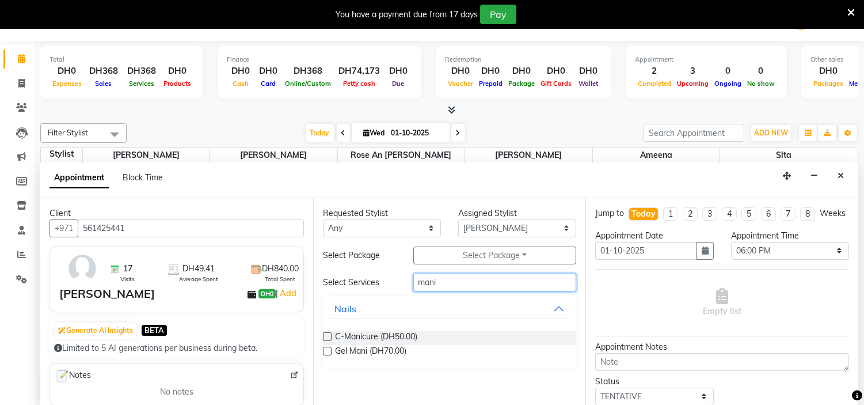
type input "mani"
click at [326, 336] on label at bounding box center [327, 336] width 9 height 9
click at [326, 336] on input "checkbox" at bounding box center [326, 337] width 7 height 7
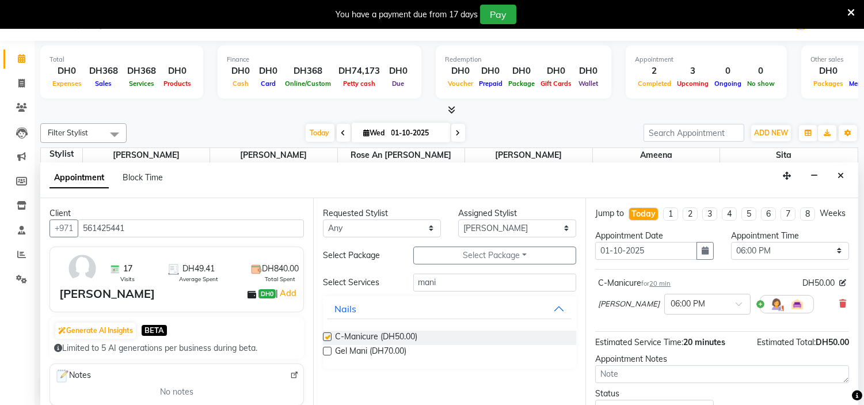
checkbox input "false"
click at [457, 286] on input "mani" at bounding box center [494, 282] width 163 height 18
type input "m"
type input "pedi"
click at [326, 348] on label at bounding box center [327, 351] width 9 height 9
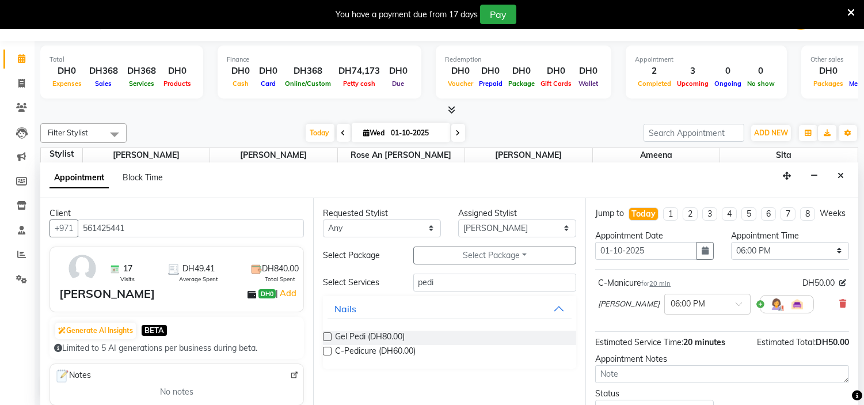
click at [326, 348] on input "checkbox" at bounding box center [326, 351] width 7 height 7
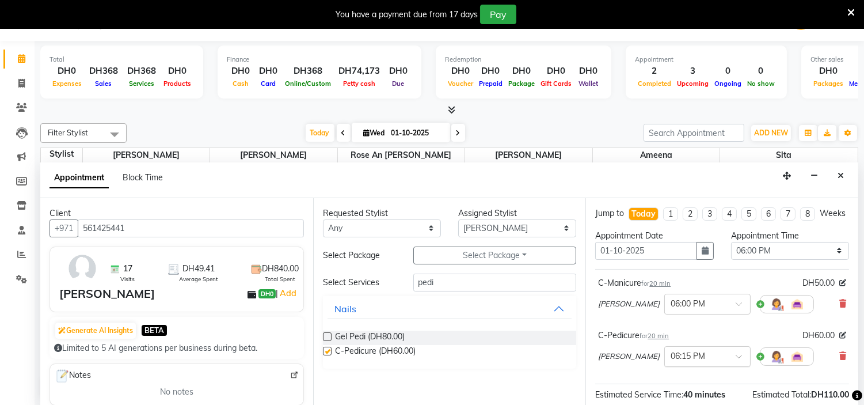
checkbox input "false"
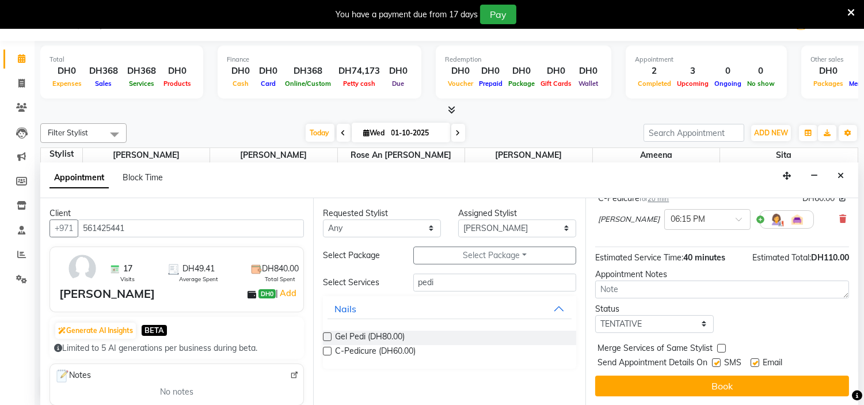
scroll to position [147, 0]
click at [717, 360] on label at bounding box center [716, 362] width 9 height 9
click at [717, 360] on input "checkbox" at bounding box center [715, 363] width 7 height 7
checkbox input "false"
click at [754, 361] on label at bounding box center [755, 362] width 9 height 9
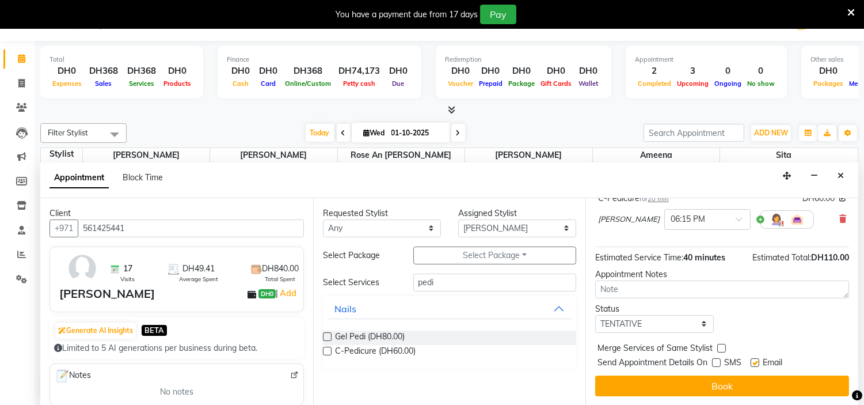
click at [754, 361] on input "checkbox" at bounding box center [754, 363] width 7 height 7
checkbox input "false"
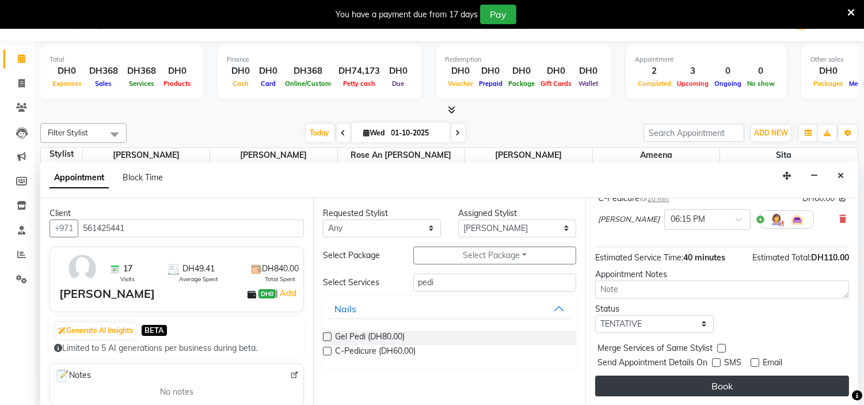
click at [743, 387] on button "Book" at bounding box center [722, 385] width 254 height 21
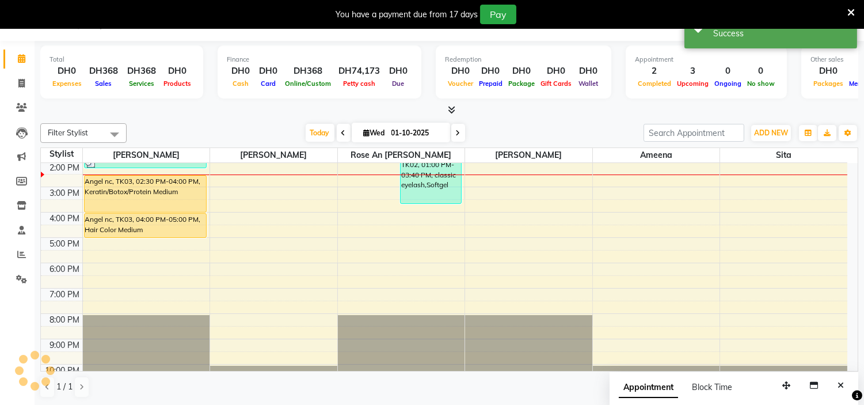
scroll to position [0, 0]
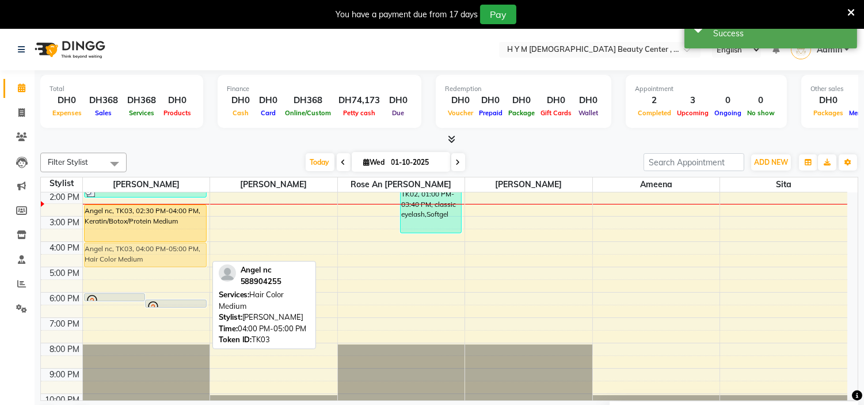
click at [159, 264] on div "mariam, TK04, 06:00 PM-06:20 PM, C-Manicure mariam, TK04, 06:15 PM-06:35 PM, C-…" at bounding box center [146, 241] width 127 height 354
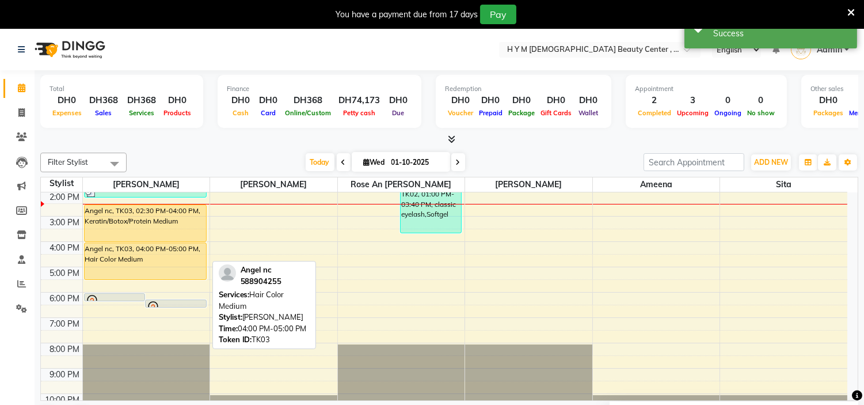
drag, startPoint x: 159, startPoint y: 264, endPoint x: 157, endPoint y: 274, distance: 10.5
click at [157, 274] on div "mariam, TK04, 06:00 PM-06:20 PM, C-Manicure mariam, TK04, 06:15 PM-06:35 PM, C-…" at bounding box center [146, 241] width 127 height 354
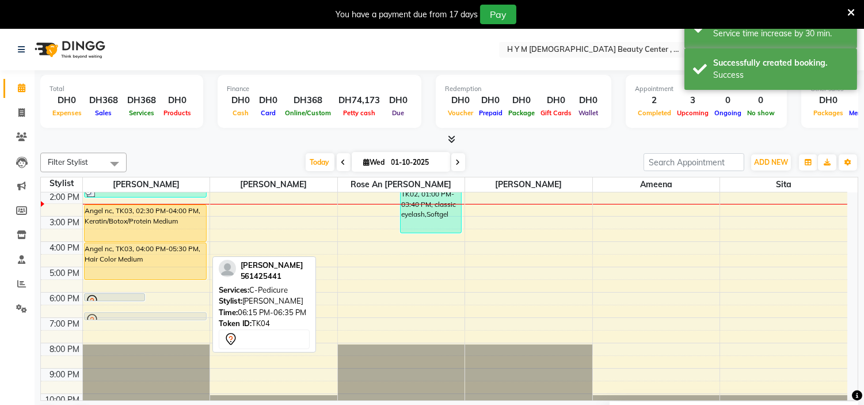
click at [187, 307] on div "9:00 AM 10:00 AM 11:00 AM 12:00 PM 1:00 PM 2:00 PM 3:00 PM 4:00 PM 5:00 PM 6:00…" at bounding box center [444, 241] width 807 height 354
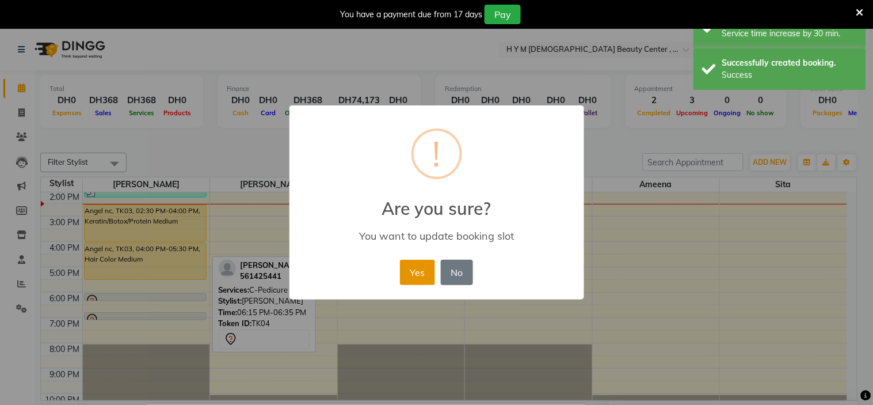
drag, startPoint x: 410, startPoint y: 273, endPoint x: 269, endPoint y: 288, distance: 142.3
click at [409, 274] on button "Yes" at bounding box center [417, 272] width 35 height 25
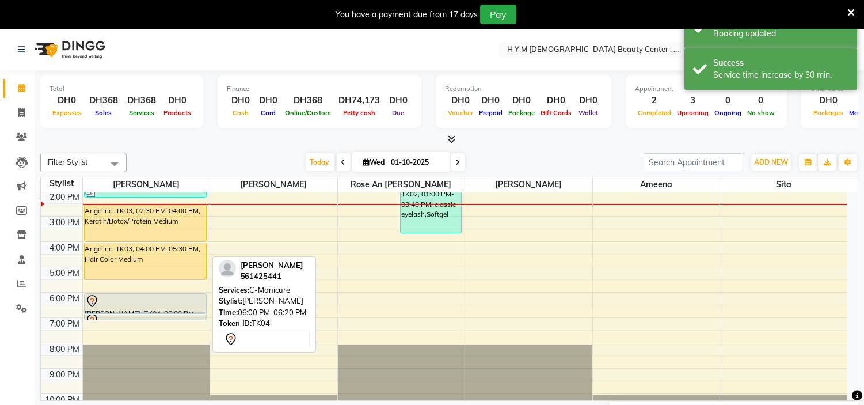
drag, startPoint x: 159, startPoint y: 298, endPoint x: 161, endPoint y: 306, distance: 8.4
click at [161, 306] on div "vie 0502909848, TK02, 01:45 PM-02:15 PM, Hair Trim Angel nc, TK03, 02:30 PM-04:…" at bounding box center [146, 241] width 127 height 354
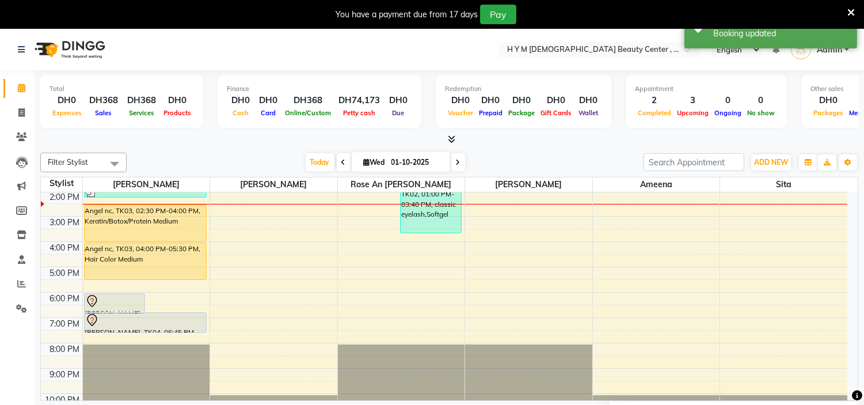
drag, startPoint x: 168, startPoint y: 319, endPoint x: 172, endPoint y: 333, distance: 13.7
click at [172, 333] on div "mariam, TK04, 06:00 PM-06:50 PM, C-Manicure mariam, TK04, 06:45 PM-07:05 PM, C-…" at bounding box center [146, 241] width 127 height 354
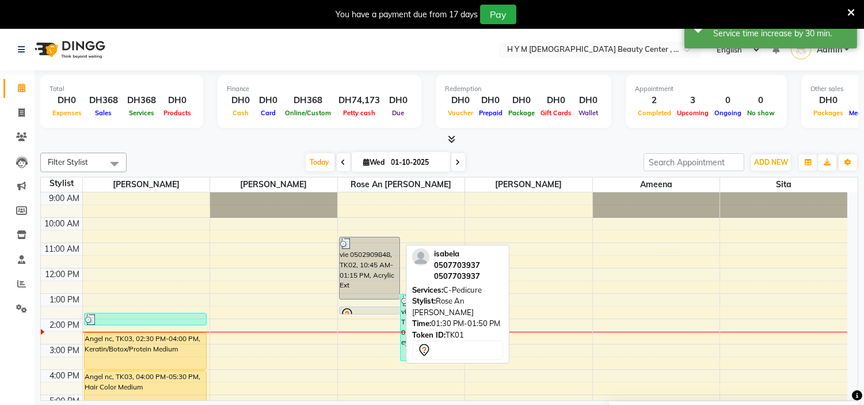
click at [362, 312] on div at bounding box center [370, 313] width 60 height 5
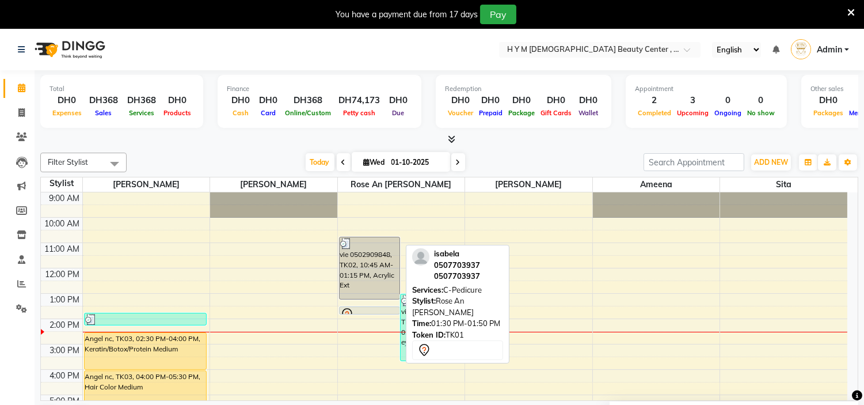
click at [392, 309] on div at bounding box center [369, 314] width 59 height 14
select select "7"
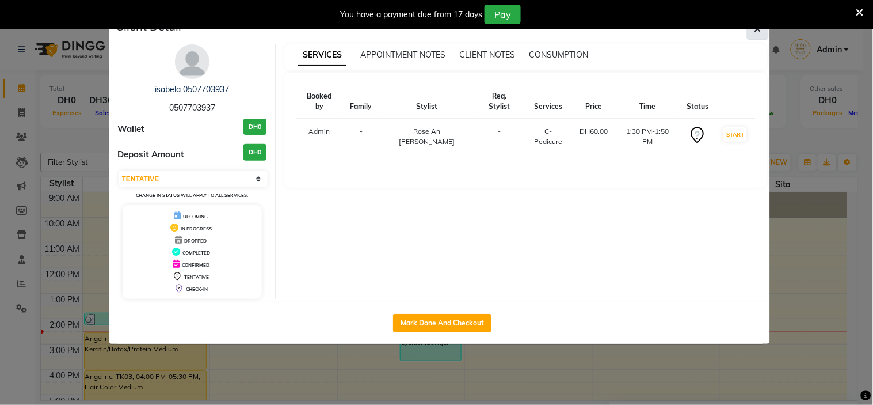
click at [761, 31] on icon "button" at bounding box center [758, 28] width 7 height 9
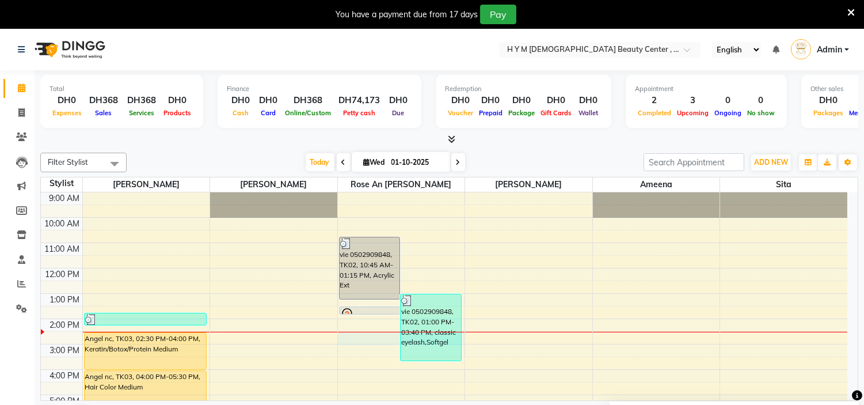
click at [375, 336] on div "9:00 AM 10:00 AM 11:00 AM 12:00 PM 1:00 PM 2:00 PM 3:00 PM 4:00 PM 5:00 PM 6:00…" at bounding box center [444, 369] width 807 height 354
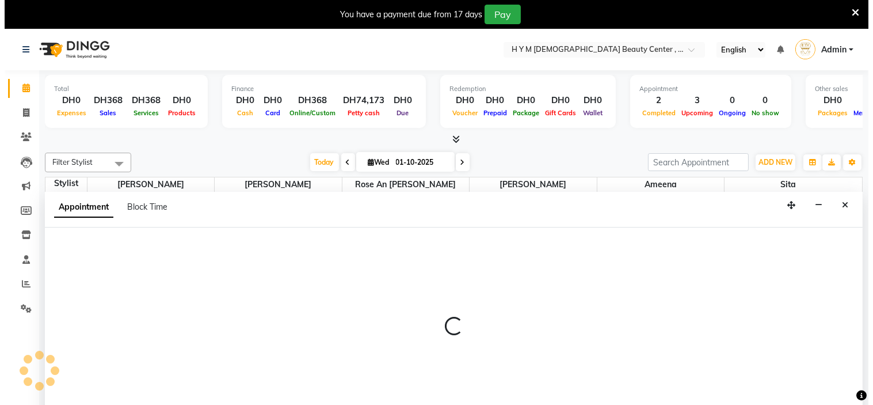
scroll to position [29, 0]
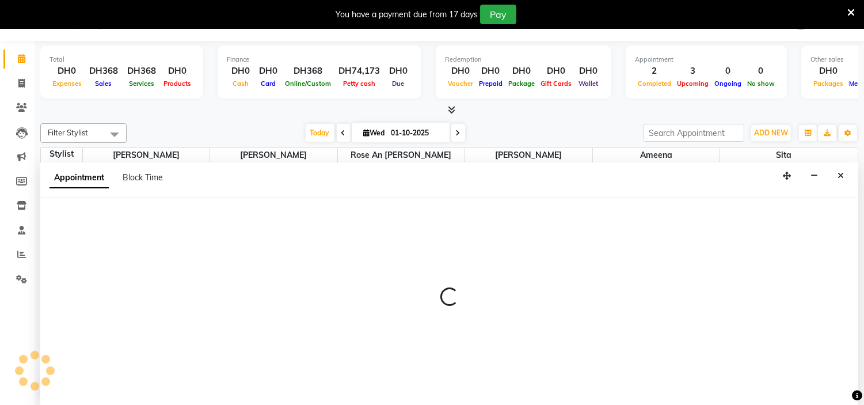
select select "61767"
select select "870"
select select "tentative"
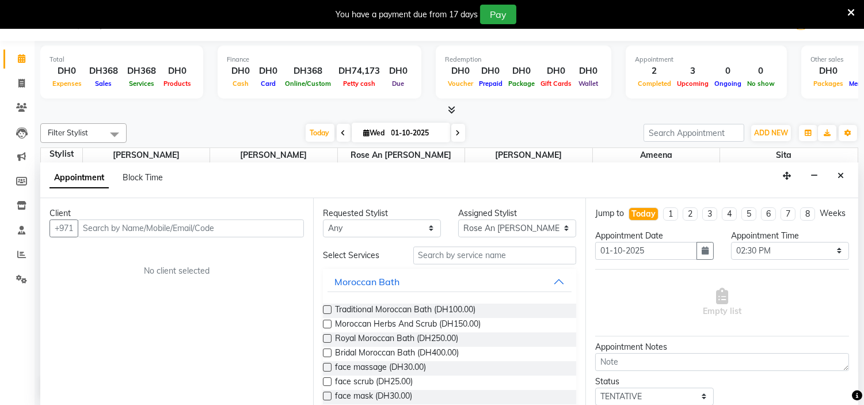
click at [211, 226] on input "text" at bounding box center [191, 228] width 226 height 18
type input "559571963"
click at [291, 231] on span "Add Client" at bounding box center [280, 228] width 39 height 10
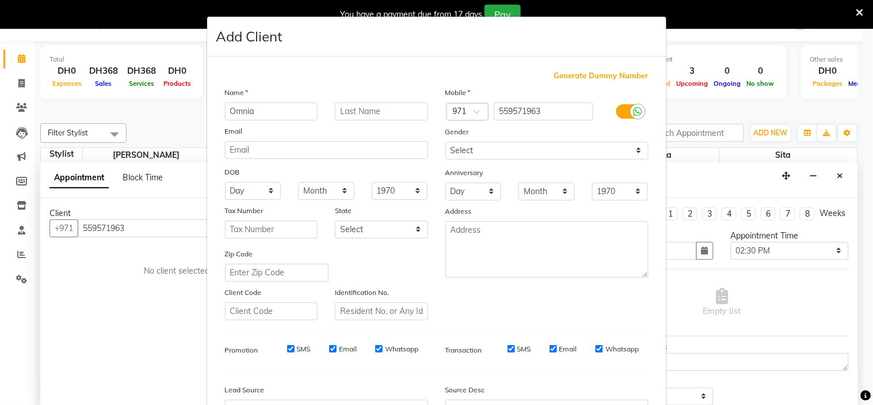
type input "Omnia"
click at [367, 110] on input "text" at bounding box center [381, 111] width 93 height 18
type input "nc"
click at [474, 147] on select "Select Male Female Other Prefer Not To Say" at bounding box center [547, 151] width 203 height 18
select select "female"
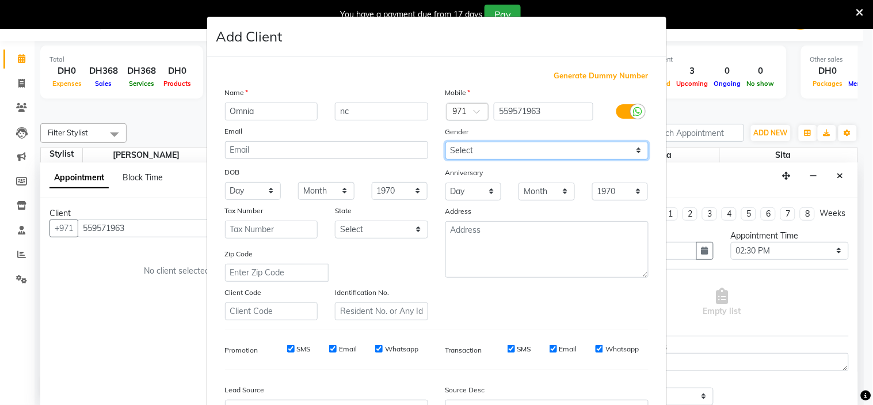
click at [446, 142] on select "Select Male Female Other Prefer Not To Say" at bounding box center [547, 151] width 203 height 18
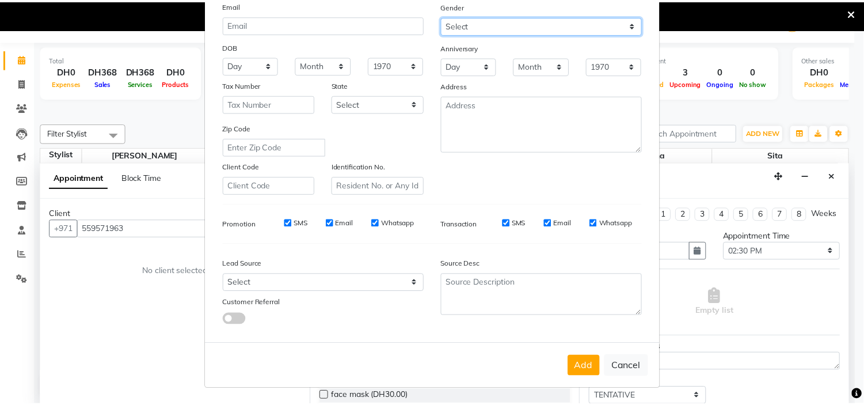
scroll to position [127, 0]
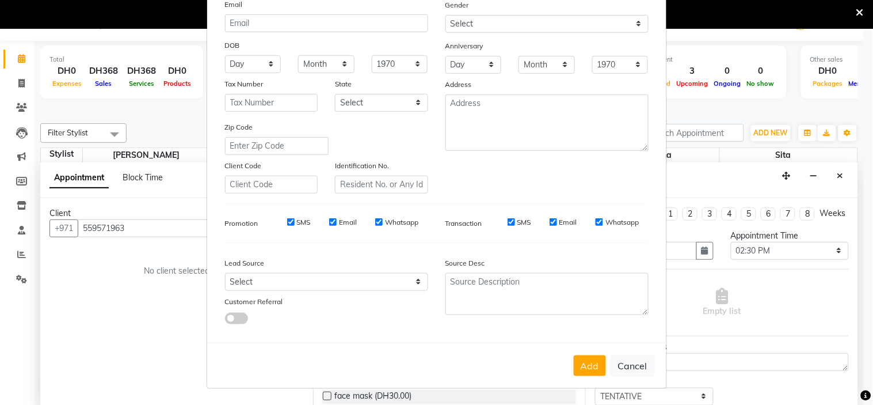
drag, startPoint x: 286, startPoint y: 221, endPoint x: 324, endPoint y: 231, distance: 39.2
click at [288, 222] on input "SMS" at bounding box center [290, 221] width 7 height 7
checkbox input "false"
click at [329, 221] on input "Email" at bounding box center [332, 221] width 7 height 7
checkbox input "false"
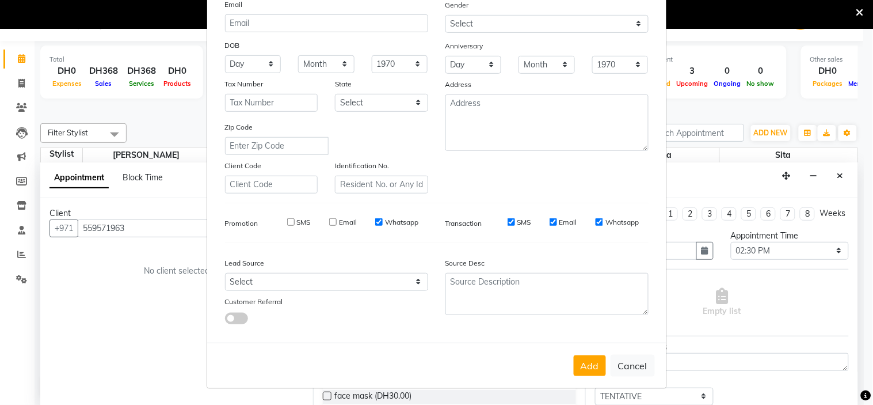
click at [375, 222] on input "Whatsapp" at bounding box center [378, 221] width 7 height 7
checkbox input "false"
click at [508, 225] on input "SMS" at bounding box center [511, 221] width 7 height 7
checkbox input "false"
click at [550, 223] on input "Email" at bounding box center [553, 221] width 7 height 7
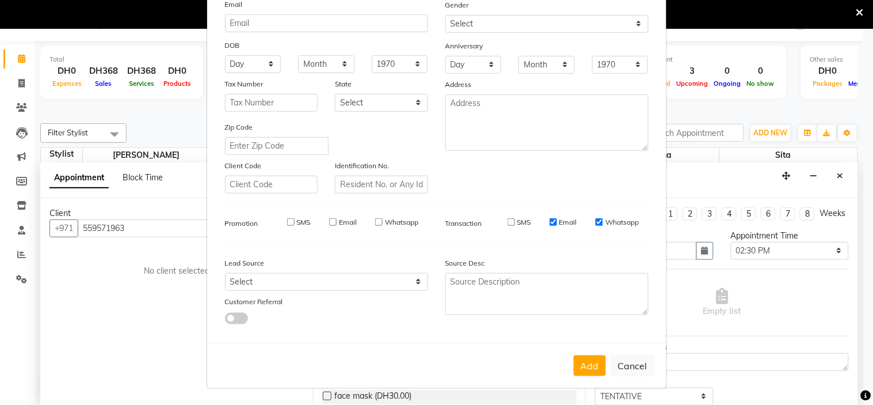
checkbox input "false"
click at [596, 223] on input "Whatsapp" at bounding box center [599, 221] width 7 height 7
checkbox input "false"
click at [576, 366] on button "Add" at bounding box center [590, 365] width 32 height 21
select select
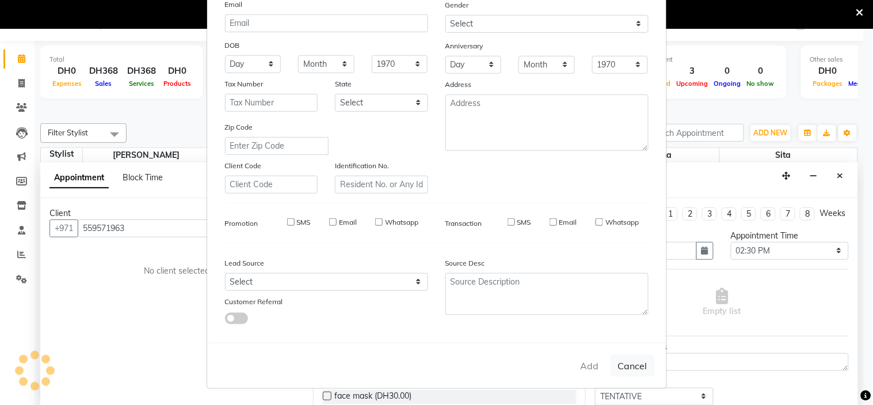
select select
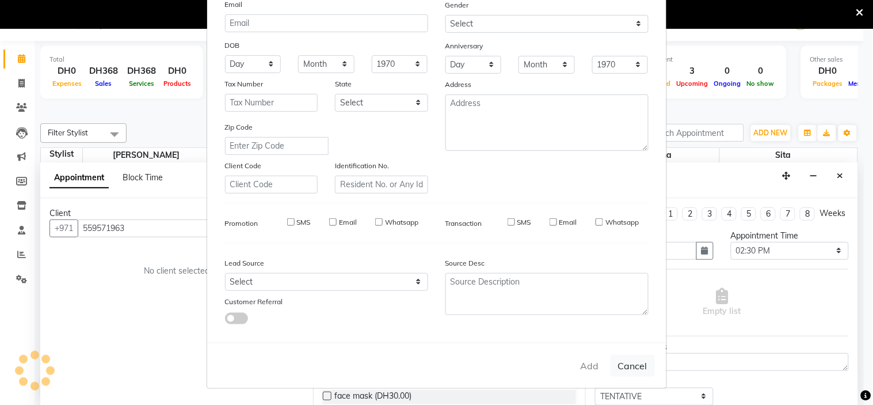
select select
checkbox input "false"
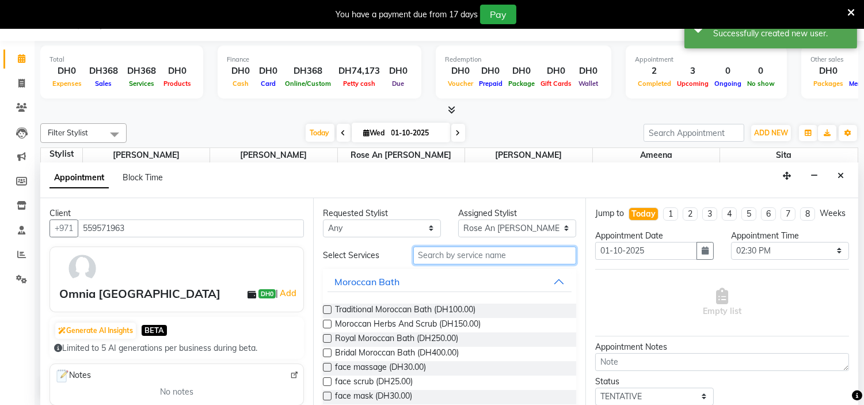
click at [446, 254] on input "text" at bounding box center [494, 255] width 163 height 18
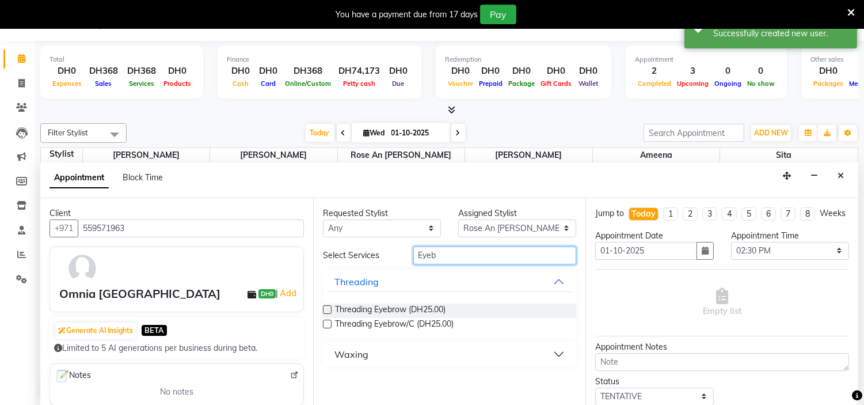
type input "Eyeb"
click at [329, 310] on label at bounding box center [327, 309] width 9 height 9
click at [329, 310] on input "checkbox" at bounding box center [326, 310] width 7 height 7
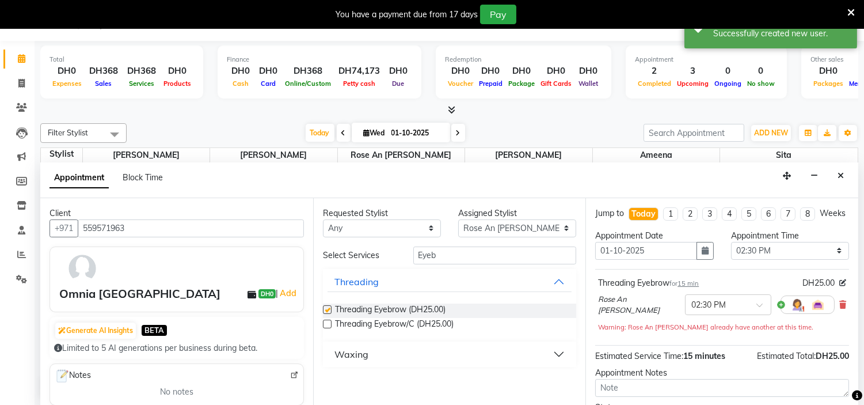
checkbox input "false"
click at [463, 253] on input "Eyeb" at bounding box center [494, 255] width 163 height 18
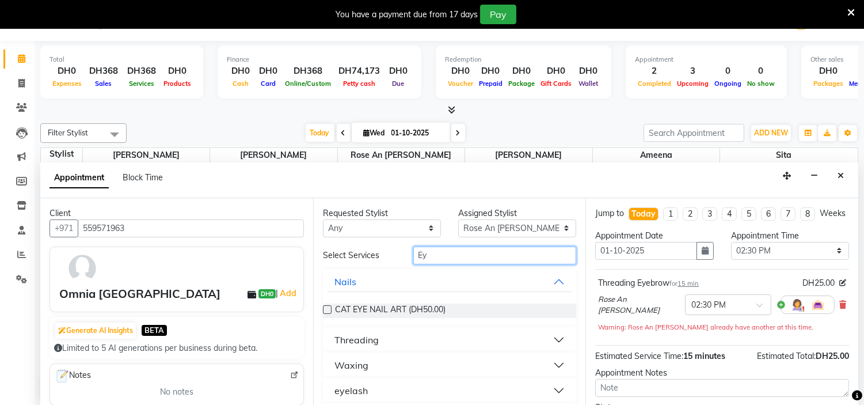
type input "E"
type input "uppe"
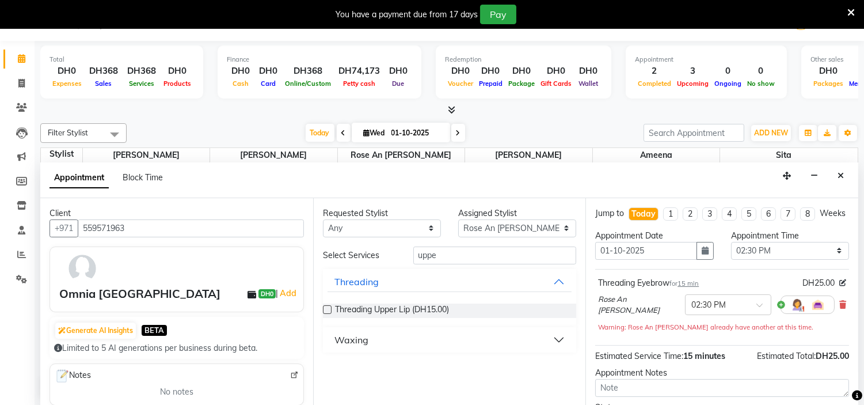
click at [328, 306] on label at bounding box center [327, 309] width 9 height 9
click at [328, 307] on input "checkbox" at bounding box center [326, 310] width 7 height 7
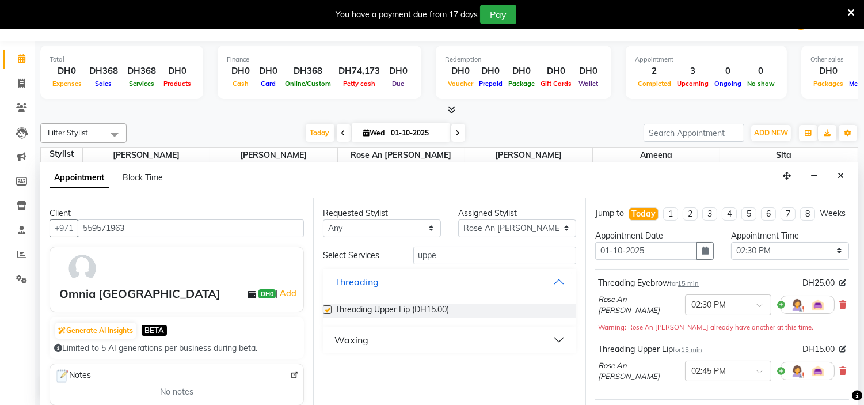
checkbox input "false"
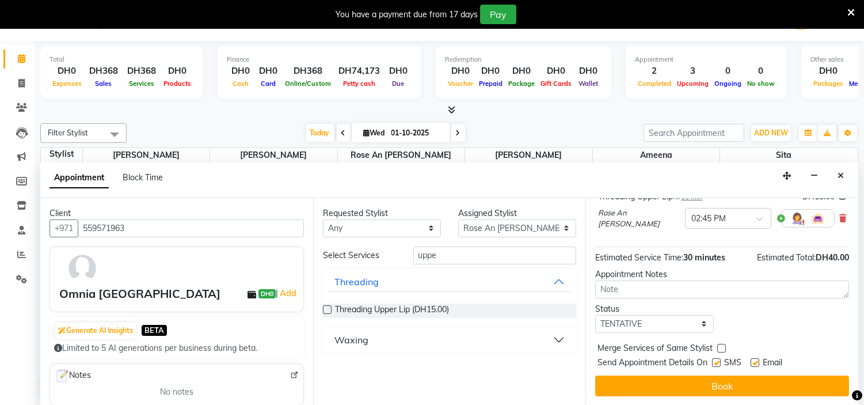
scroll to position [159, 0]
click at [718, 360] on label at bounding box center [716, 362] width 9 height 9
click at [718, 360] on input "checkbox" at bounding box center [715, 363] width 7 height 7
checkbox input "false"
click at [758, 363] on label at bounding box center [755, 362] width 9 height 9
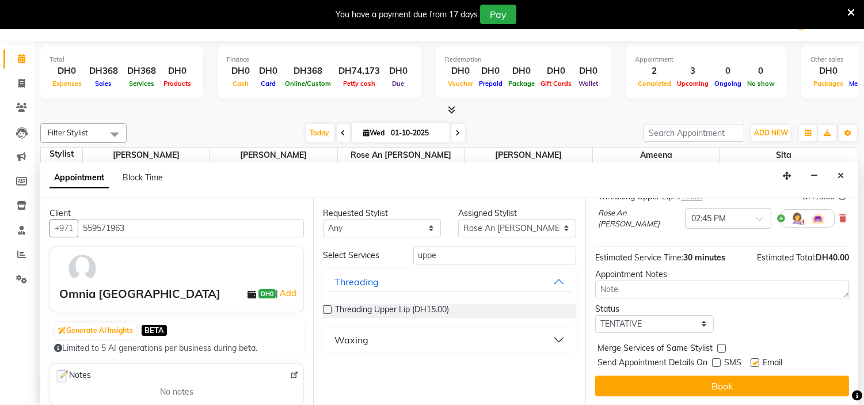
click at [758, 363] on input "checkbox" at bounding box center [754, 363] width 7 height 7
checkbox input "false"
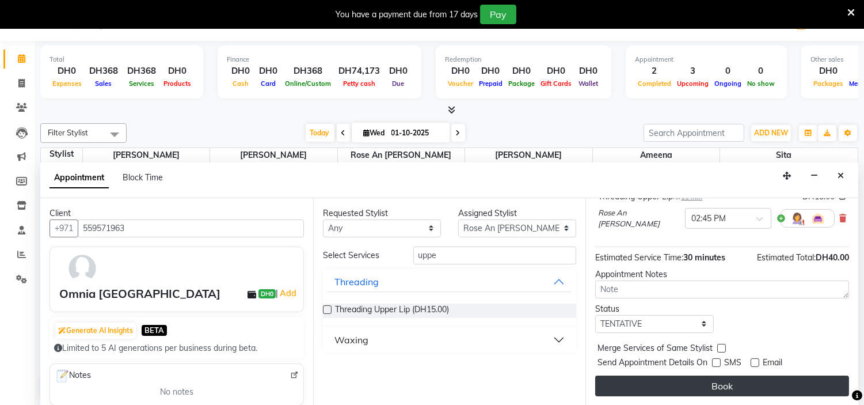
click at [744, 383] on button "Book" at bounding box center [722, 385] width 254 height 21
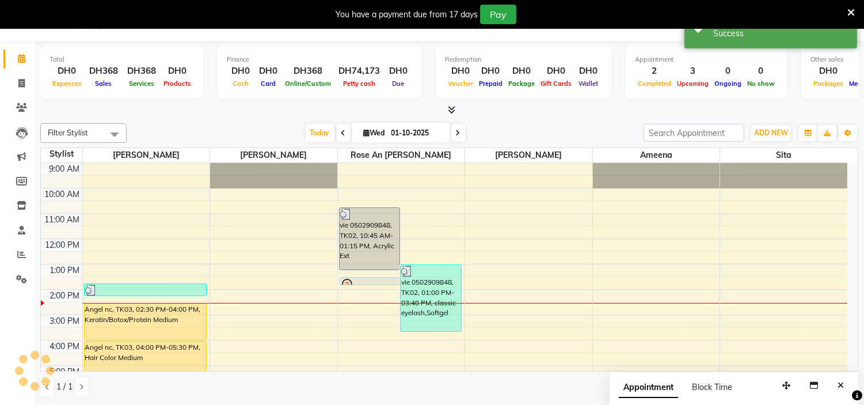
scroll to position [0, 0]
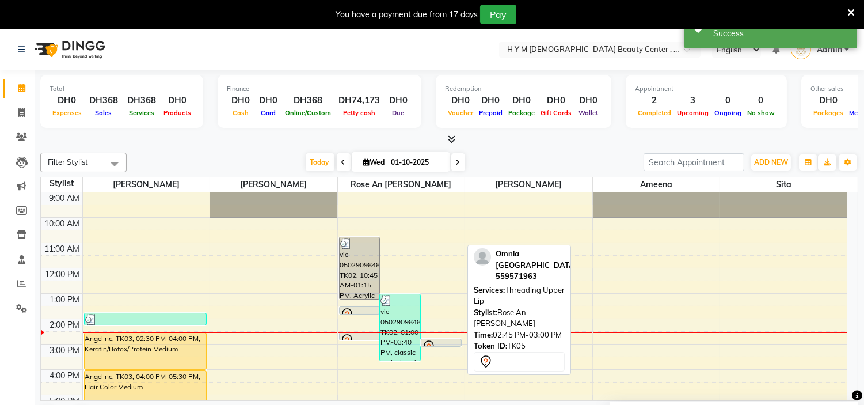
click at [436, 344] on div at bounding box center [441, 346] width 40 height 5
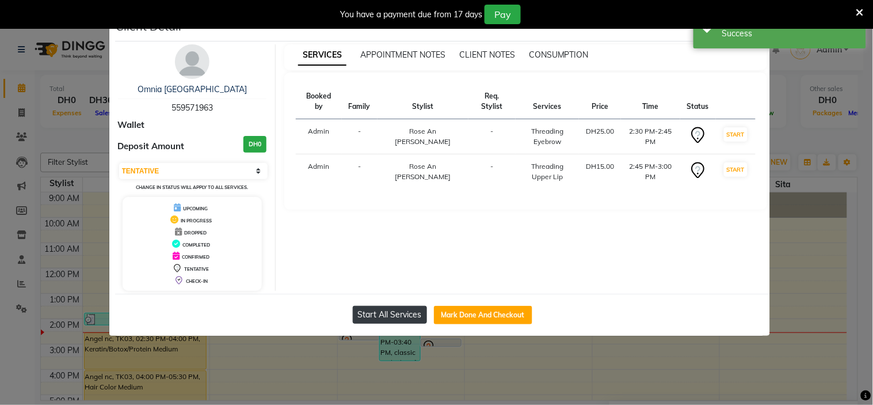
click at [414, 311] on button "Start All Services" at bounding box center [390, 315] width 74 height 18
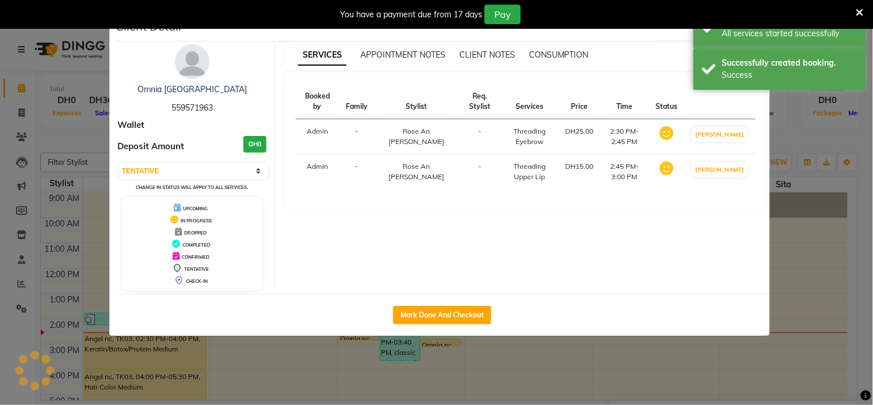
select select "1"
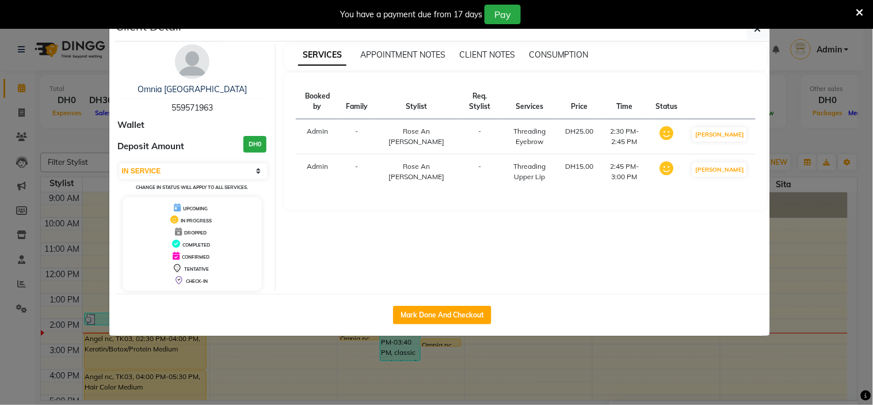
click at [758, 28] on div "You have a payment due from 17 days Pay" at bounding box center [436, 14] width 873 height 29
click at [755, 31] on icon "button" at bounding box center [758, 28] width 7 height 9
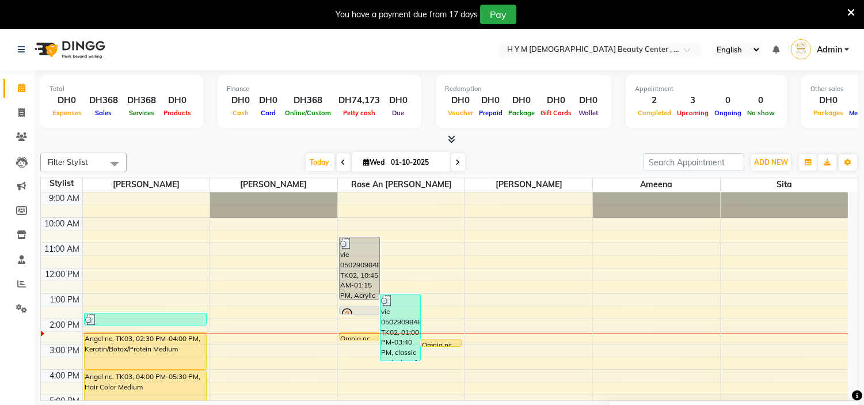
click at [375, 162] on span "Wed" at bounding box center [374, 162] width 27 height 9
select select "10"
select select "2025"
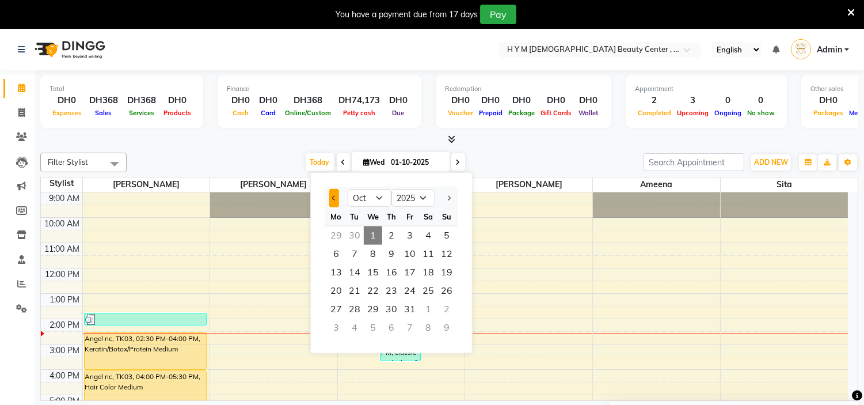
click at [332, 198] on span "Previous month" at bounding box center [334, 197] width 5 height 5
select select "9"
click at [448, 296] on span "28" at bounding box center [447, 290] width 18 height 18
type input "28-09-2025"
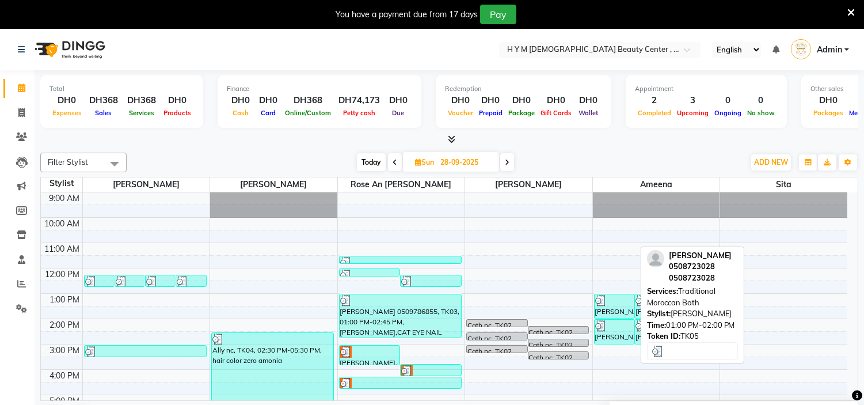
click at [609, 304] on div at bounding box center [614, 301] width 39 height 12
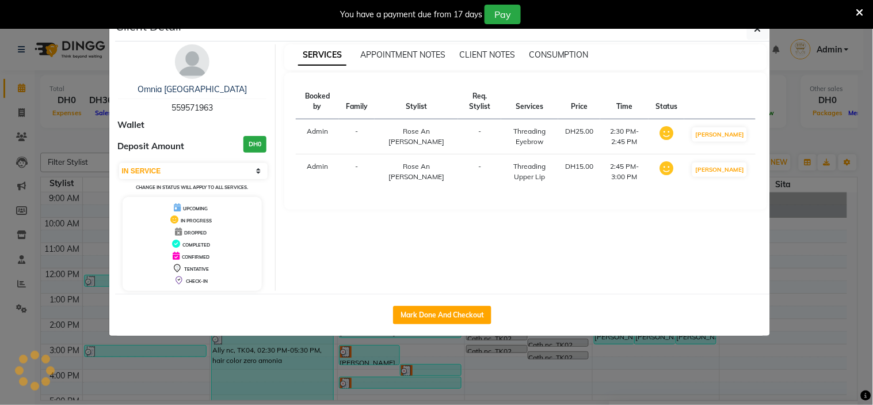
select select "3"
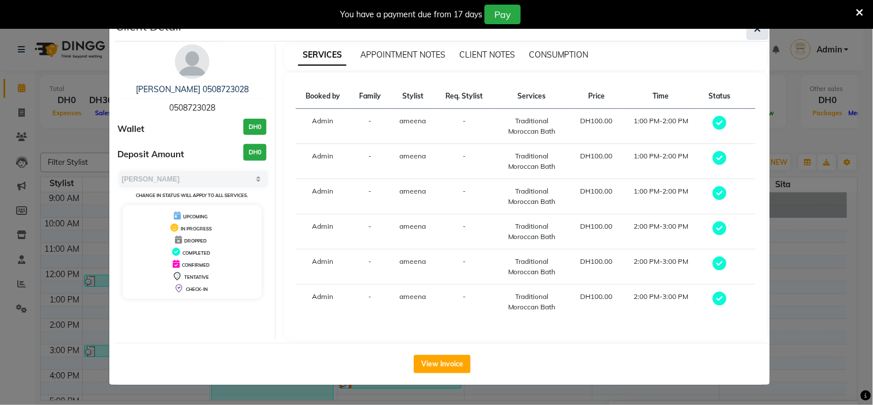
click at [756, 36] on button "button" at bounding box center [758, 29] width 22 height 22
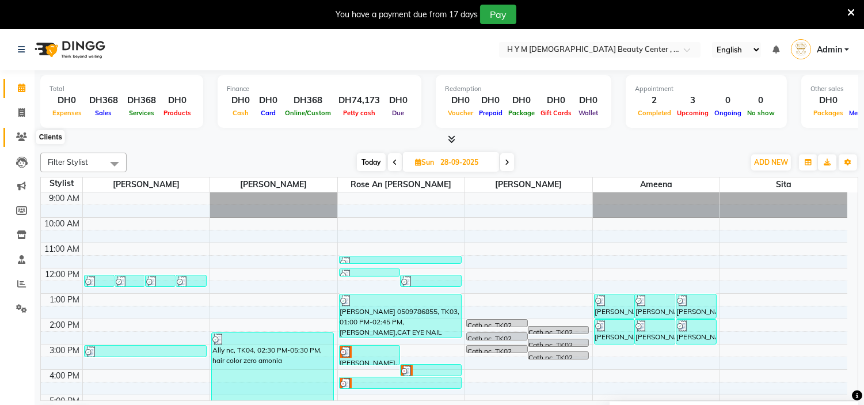
click at [19, 139] on icon at bounding box center [21, 136] width 11 height 9
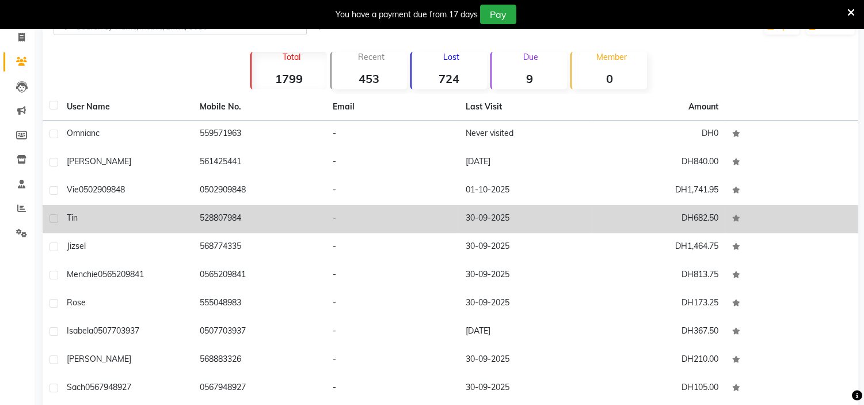
scroll to position [122, 0]
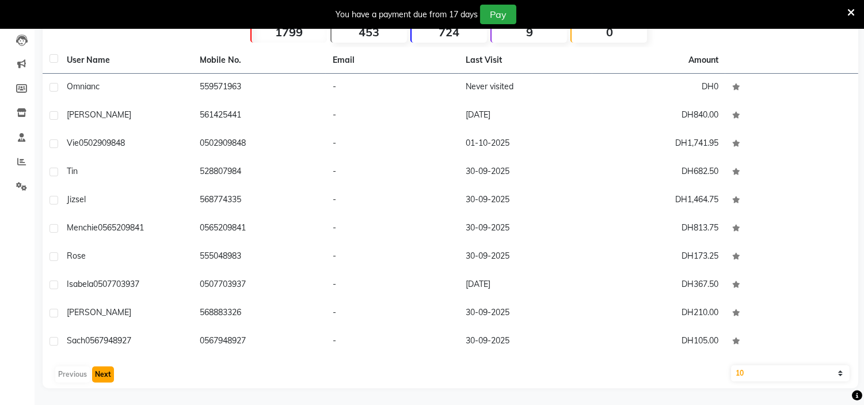
click at [105, 376] on button "Next" at bounding box center [103, 374] width 22 height 16
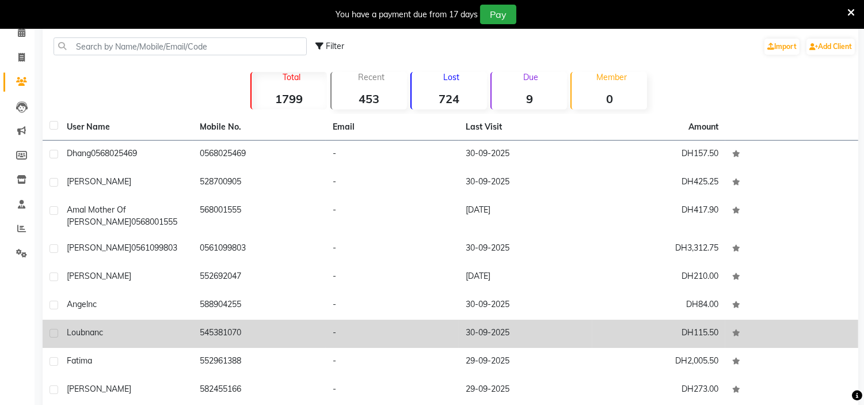
scroll to position [131, 0]
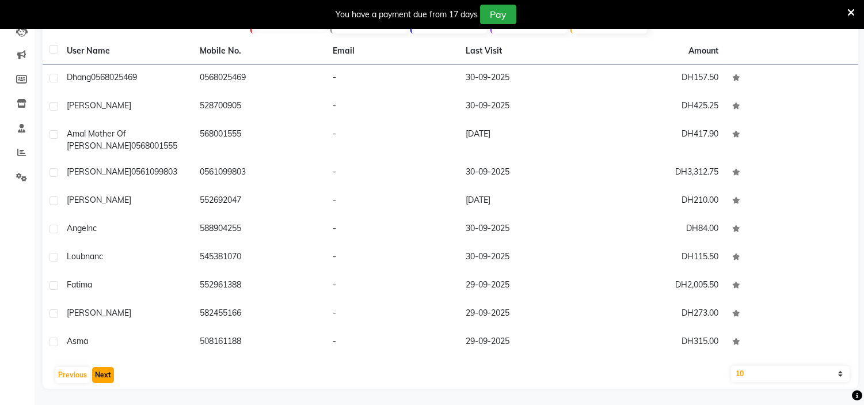
click at [106, 374] on button "Next" at bounding box center [103, 375] width 22 height 16
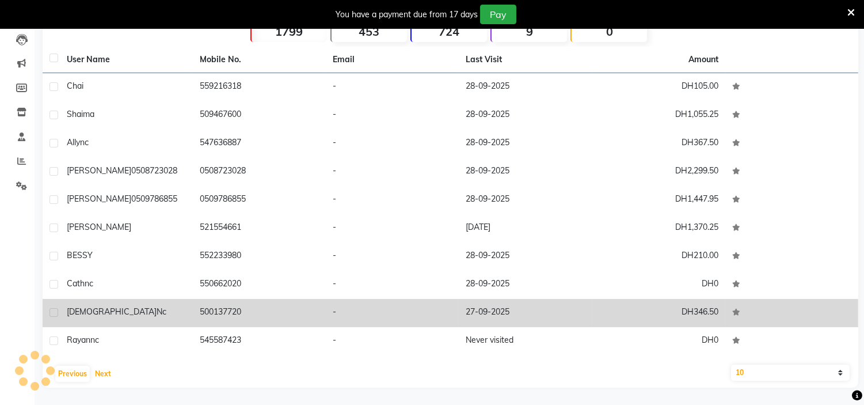
scroll to position [122, 0]
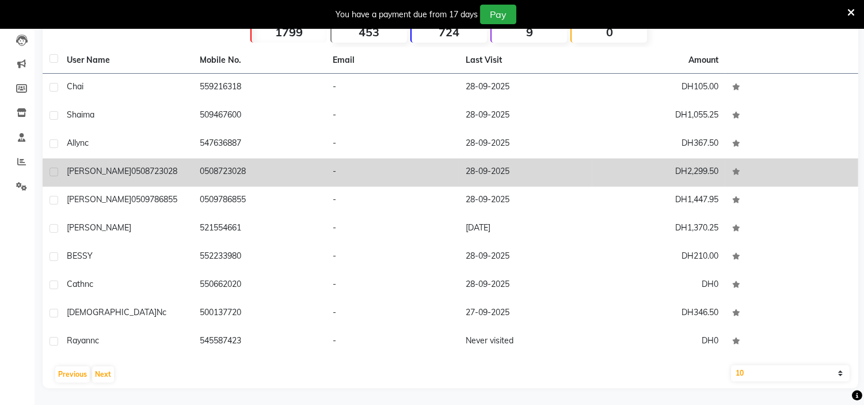
click at [179, 178] on td "tricia 0508723028" at bounding box center [126, 172] width 133 height 28
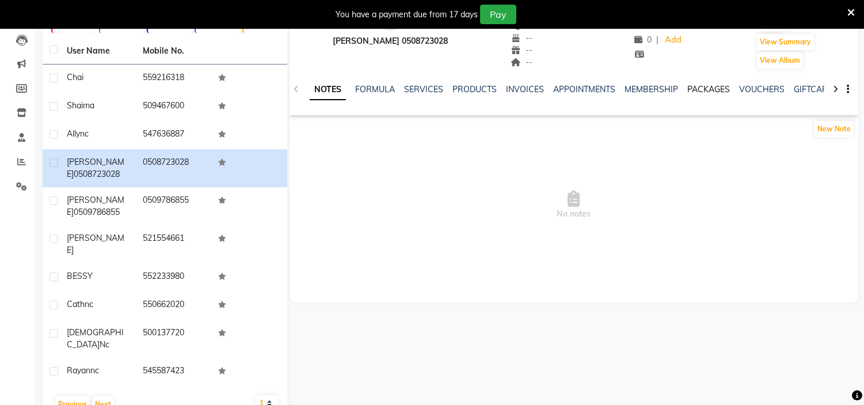
click at [693, 90] on link "PACKAGES" at bounding box center [708, 89] width 43 height 10
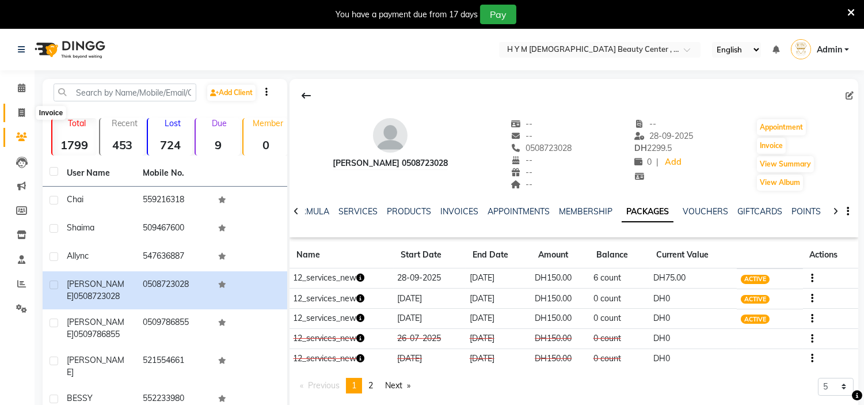
click at [20, 112] on icon at bounding box center [21, 112] width 6 height 9
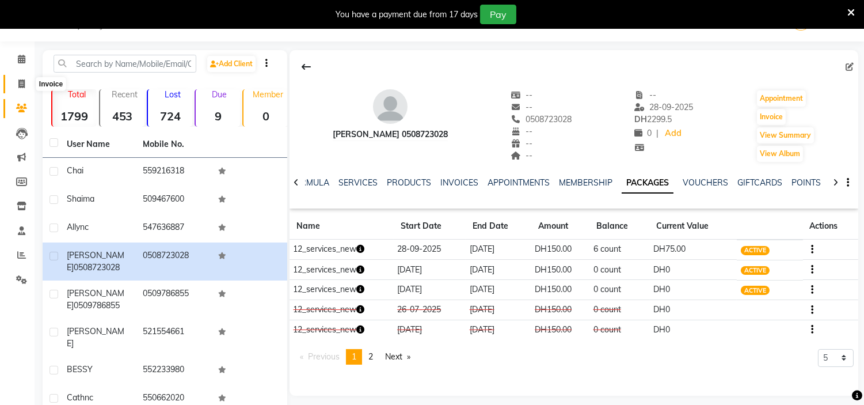
select select "service"
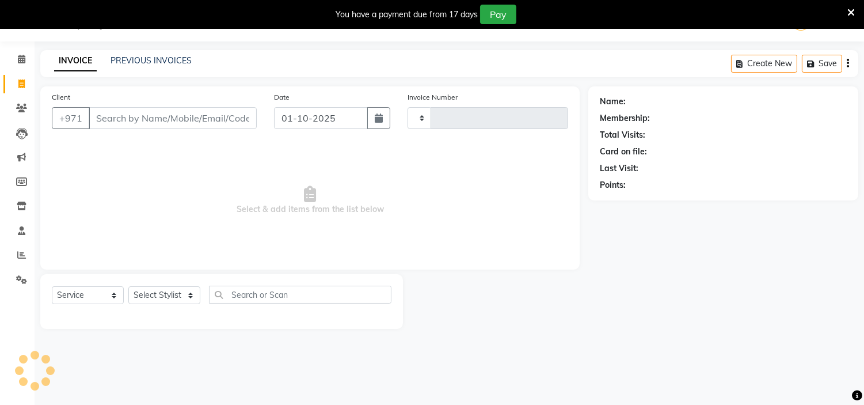
type input "2230"
select select "7248"
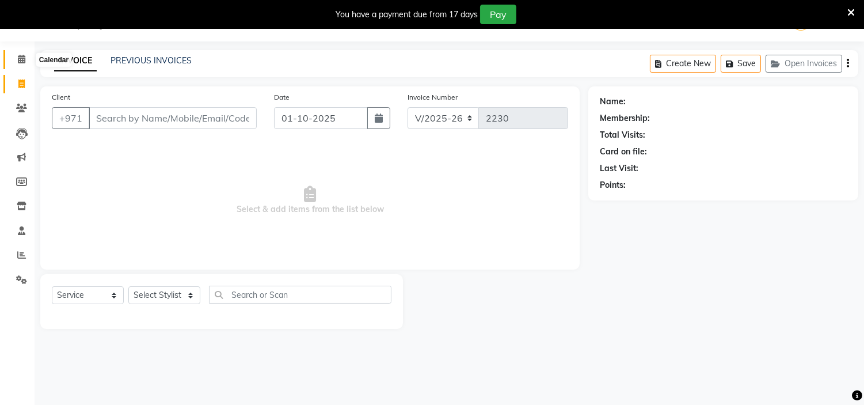
click at [22, 62] on icon at bounding box center [21, 59] width 7 height 9
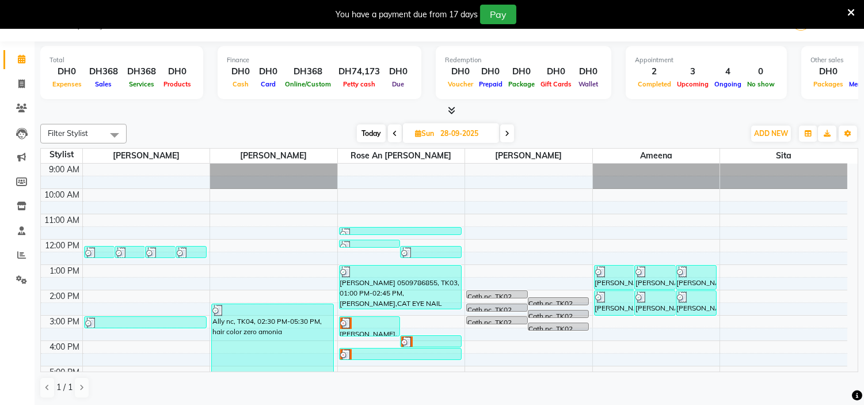
scroll to position [29, 0]
click at [381, 135] on span "Today" at bounding box center [371, 133] width 29 height 18
type input "01-10-2025"
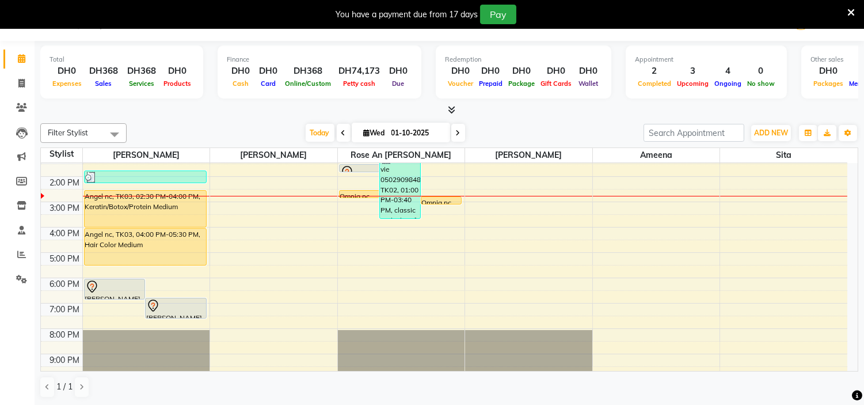
scroll to position [83, 0]
